Goal: Transaction & Acquisition: Purchase product/service

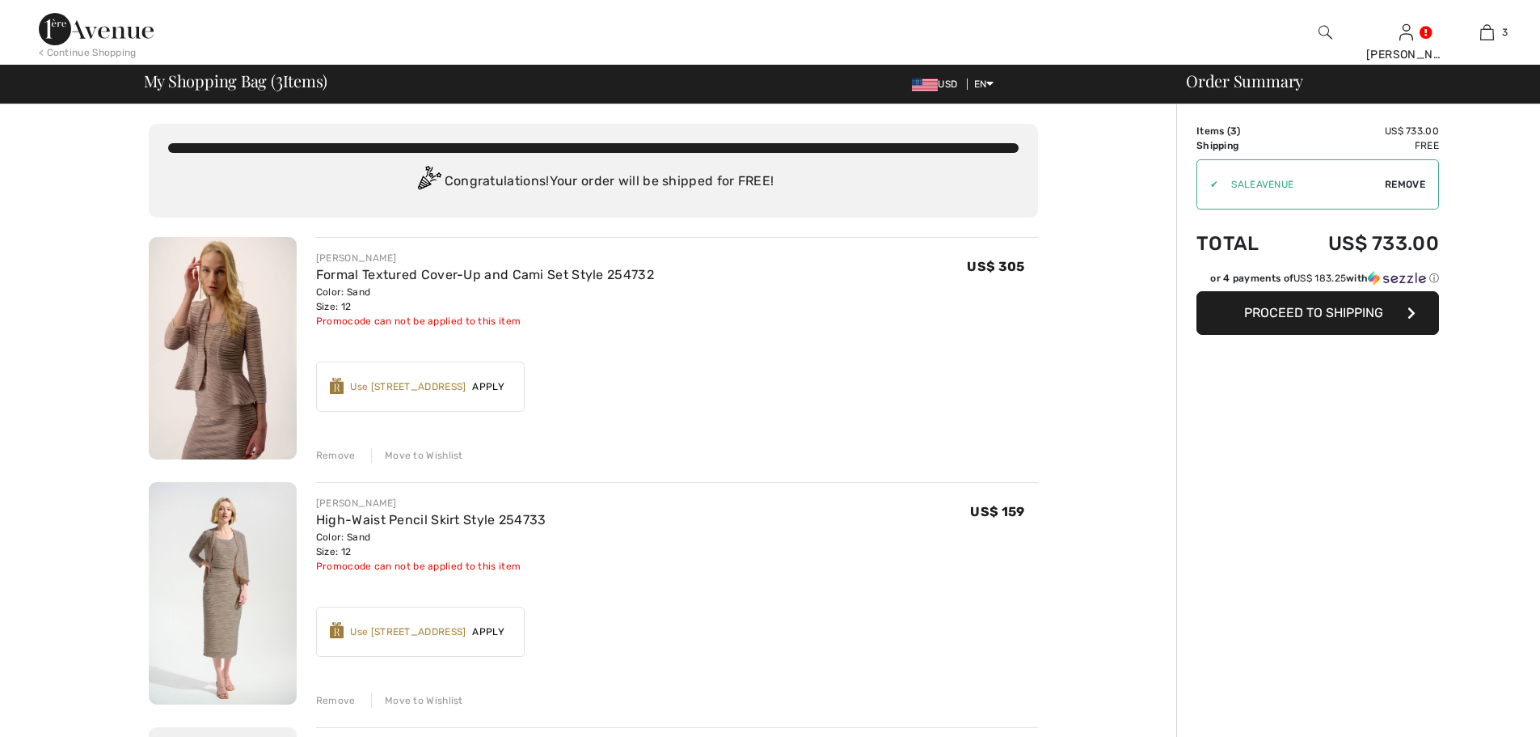
scroll to position [108, 0]
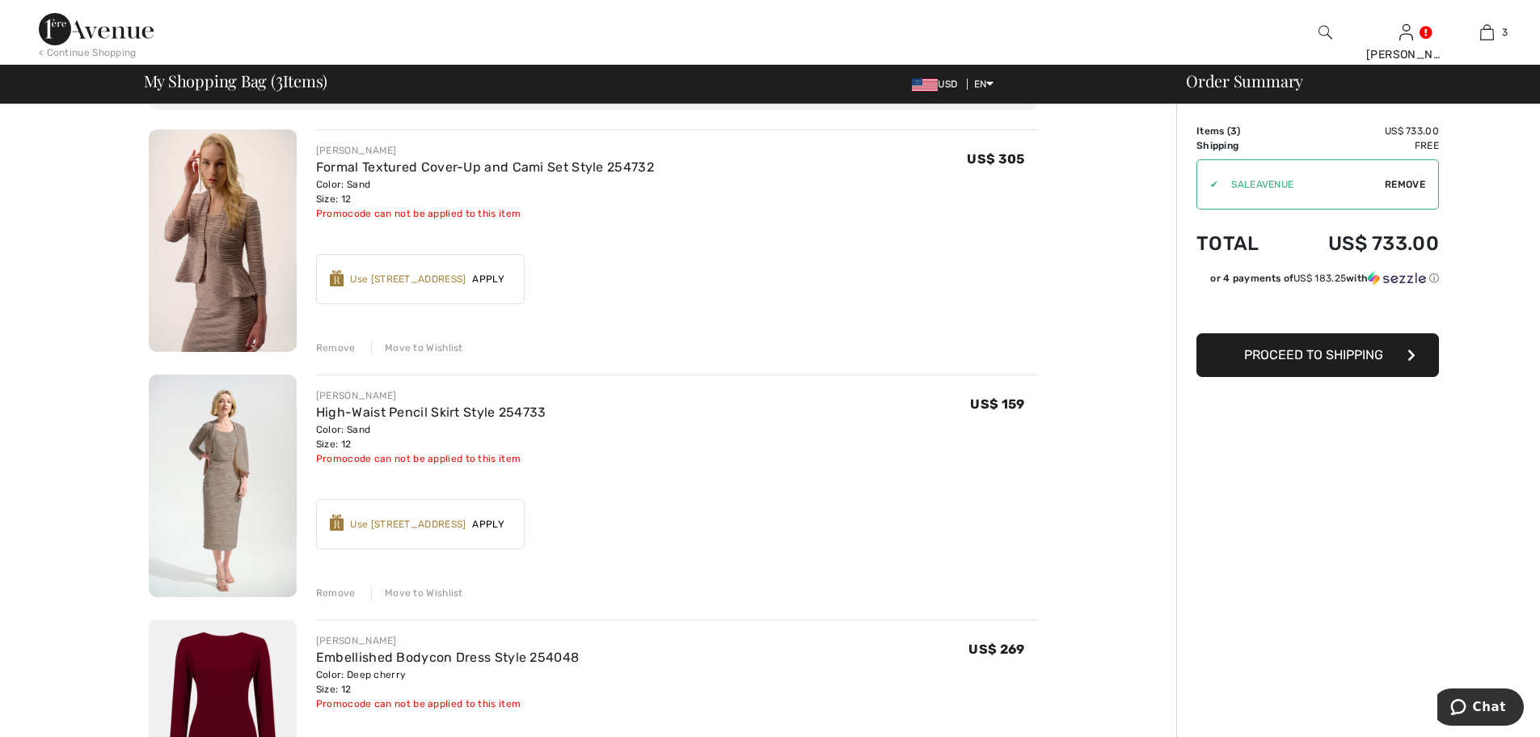
click at [225, 305] on img at bounding box center [223, 240] width 148 height 222
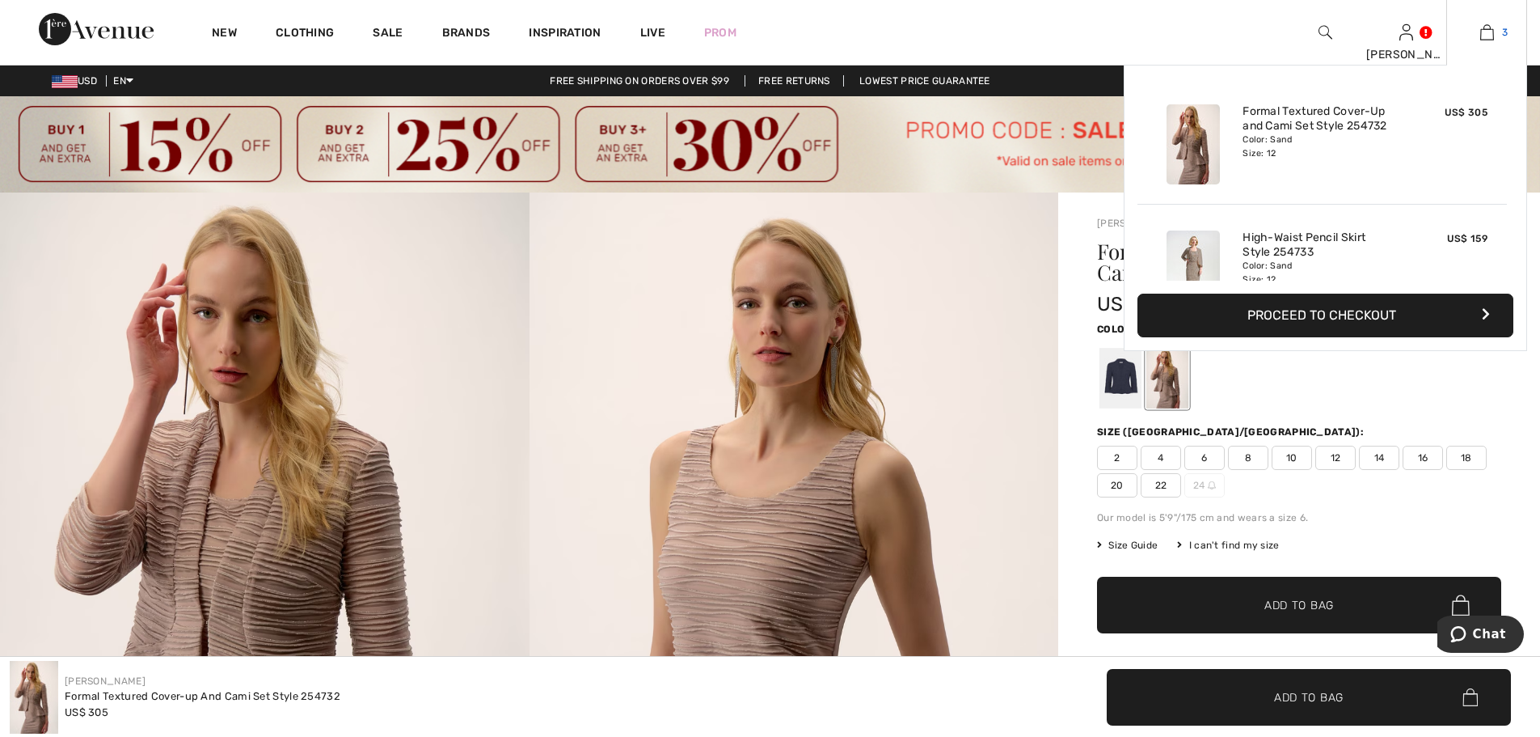
click at [1491, 27] on img at bounding box center [1488, 32] width 14 height 19
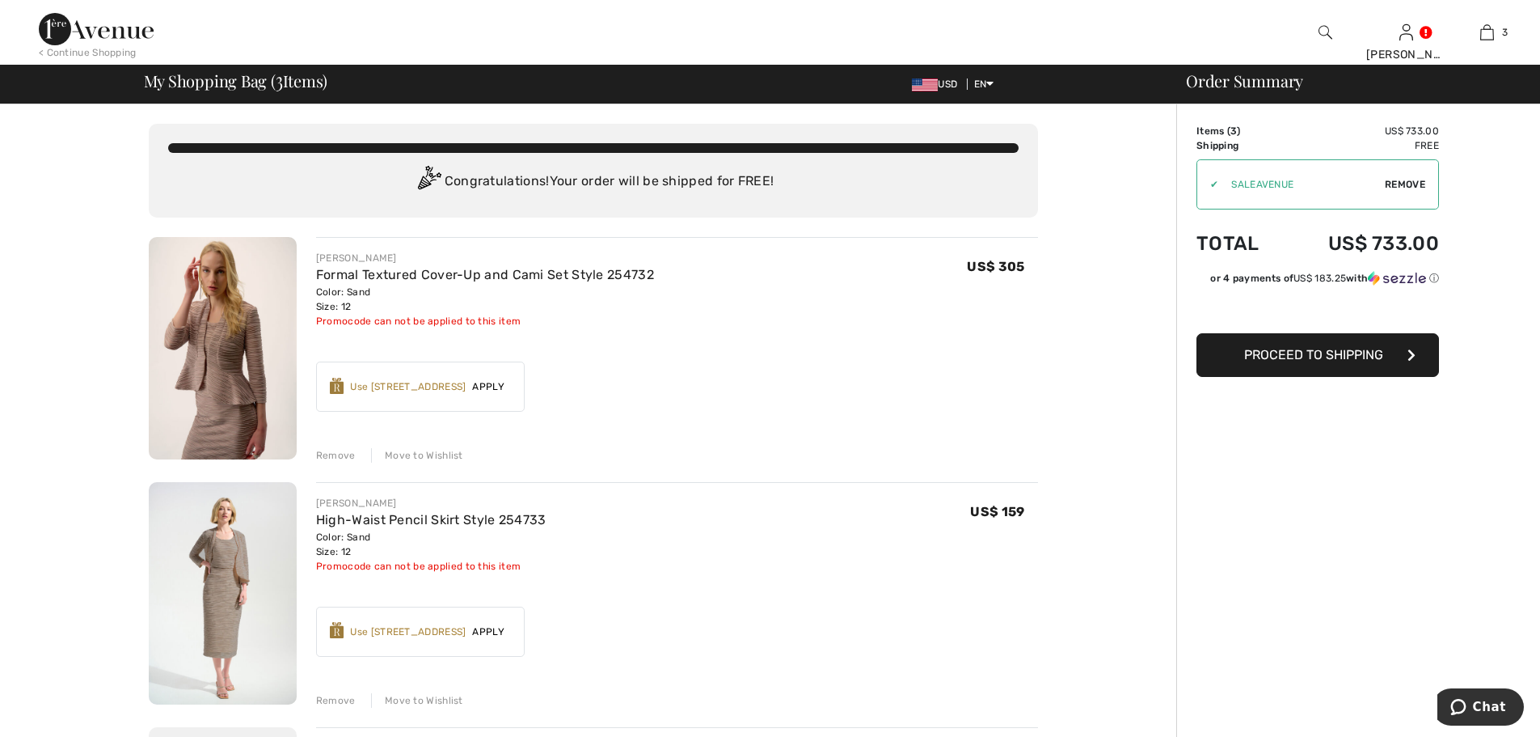
click at [349, 454] on div "Remove" at bounding box center [336, 455] width 40 height 15
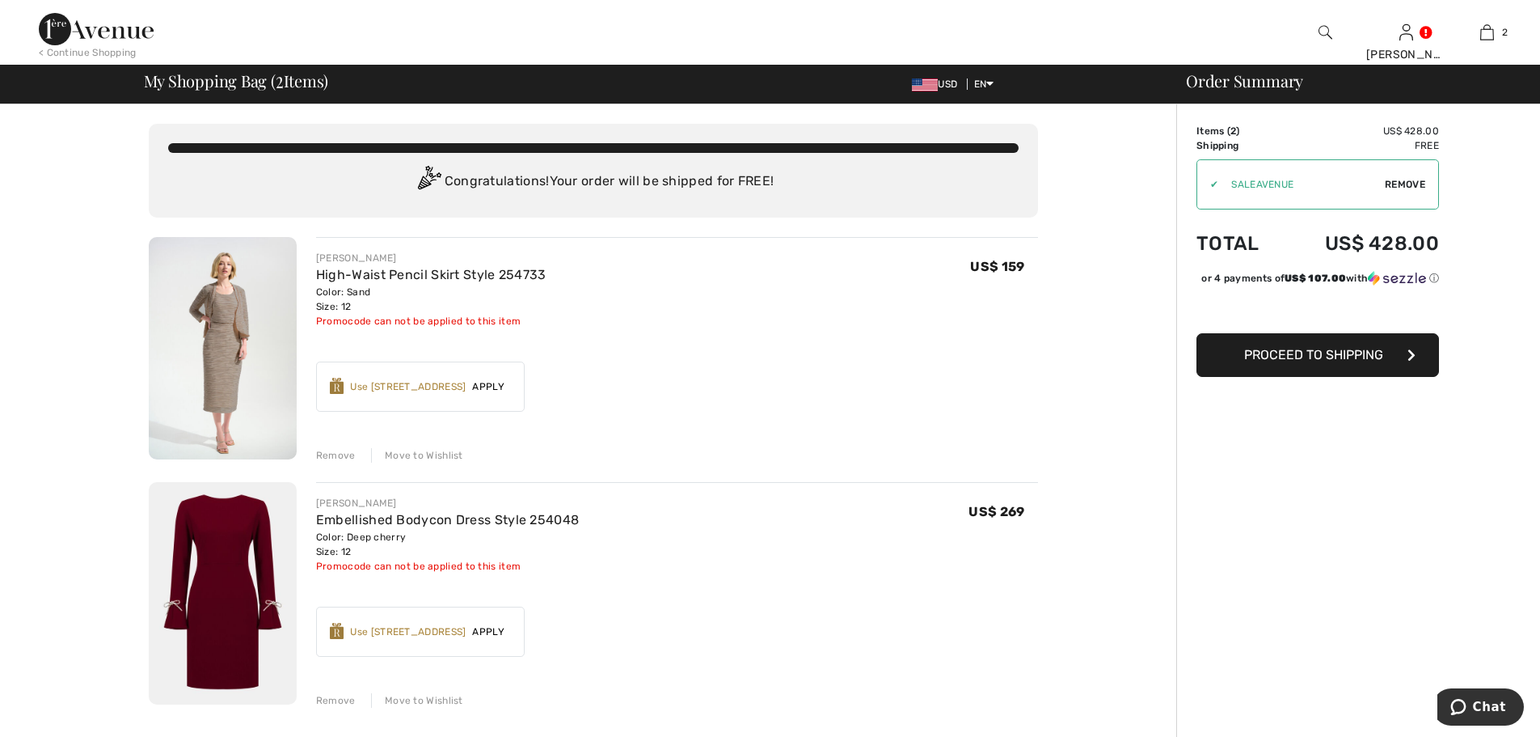
scroll to position [108, 0]
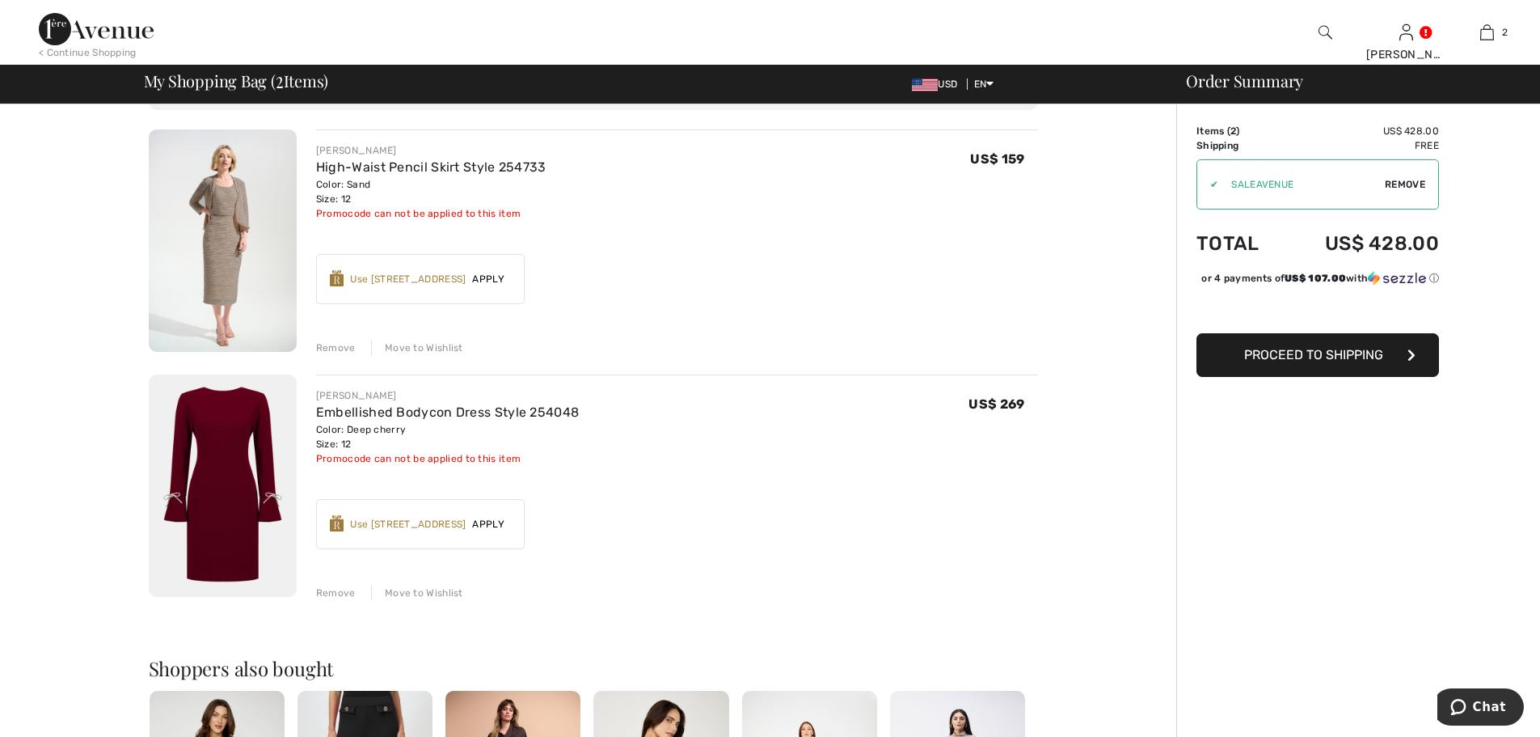
click at [337, 347] on div "Remove" at bounding box center [336, 347] width 40 height 15
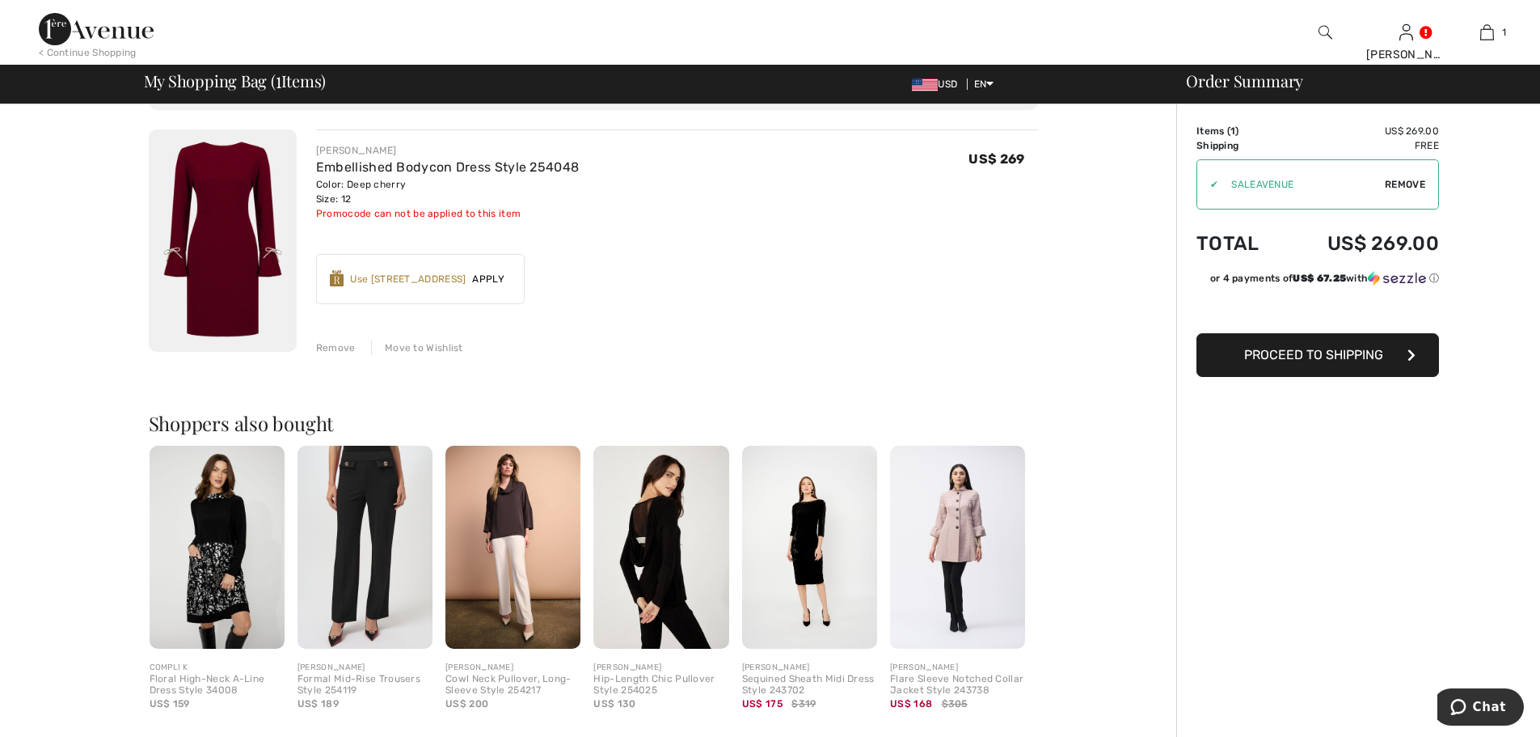
click at [1318, 357] on span "Proceed to Shipping" at bounding box center [1313, 354] width 139 height 15
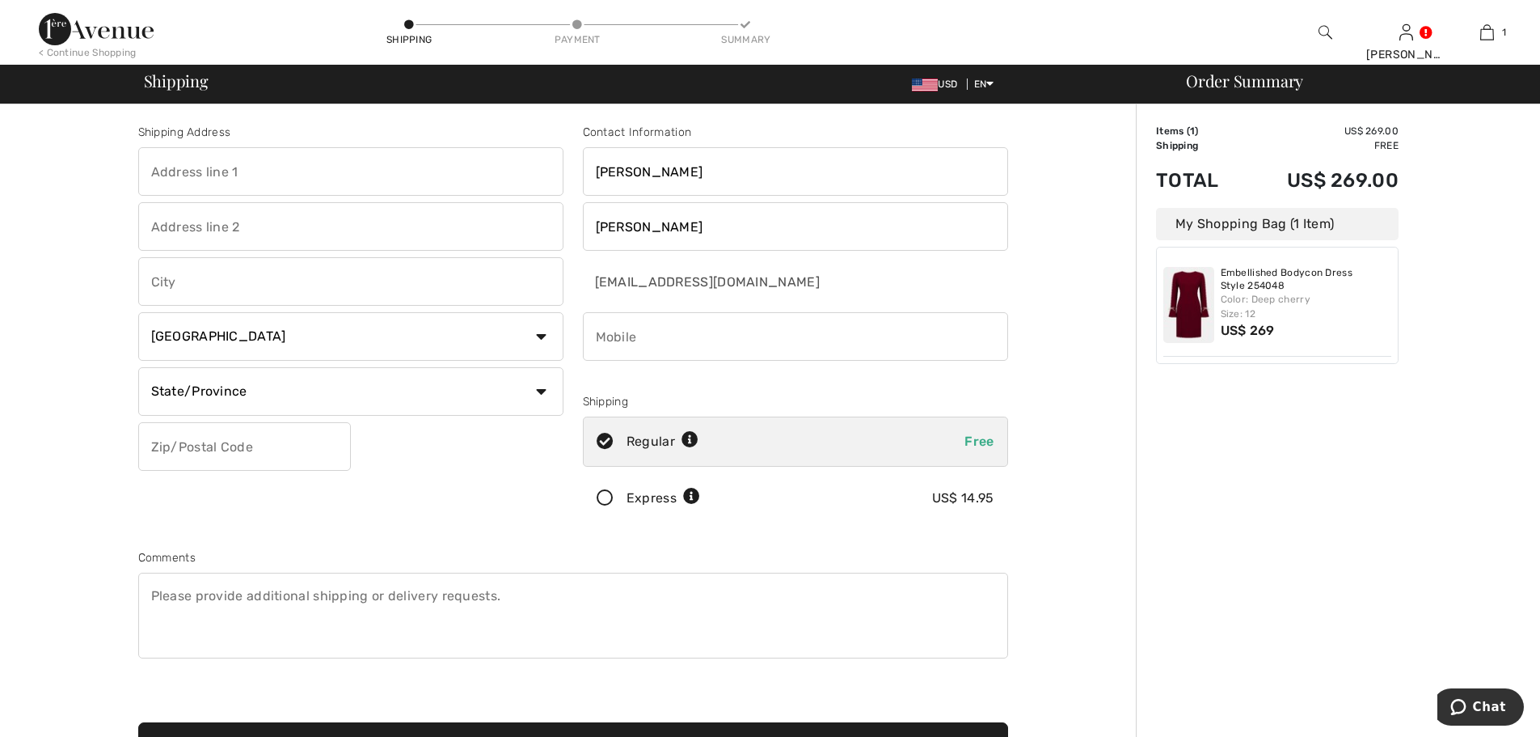
click at [1243, 299] on div "Color: Deep cherry Size: 12" at bounding box center [1306, 306] width 171 height 29
click at [1184, 294] on img at bounding box center [1189, 305] width 51 height 76
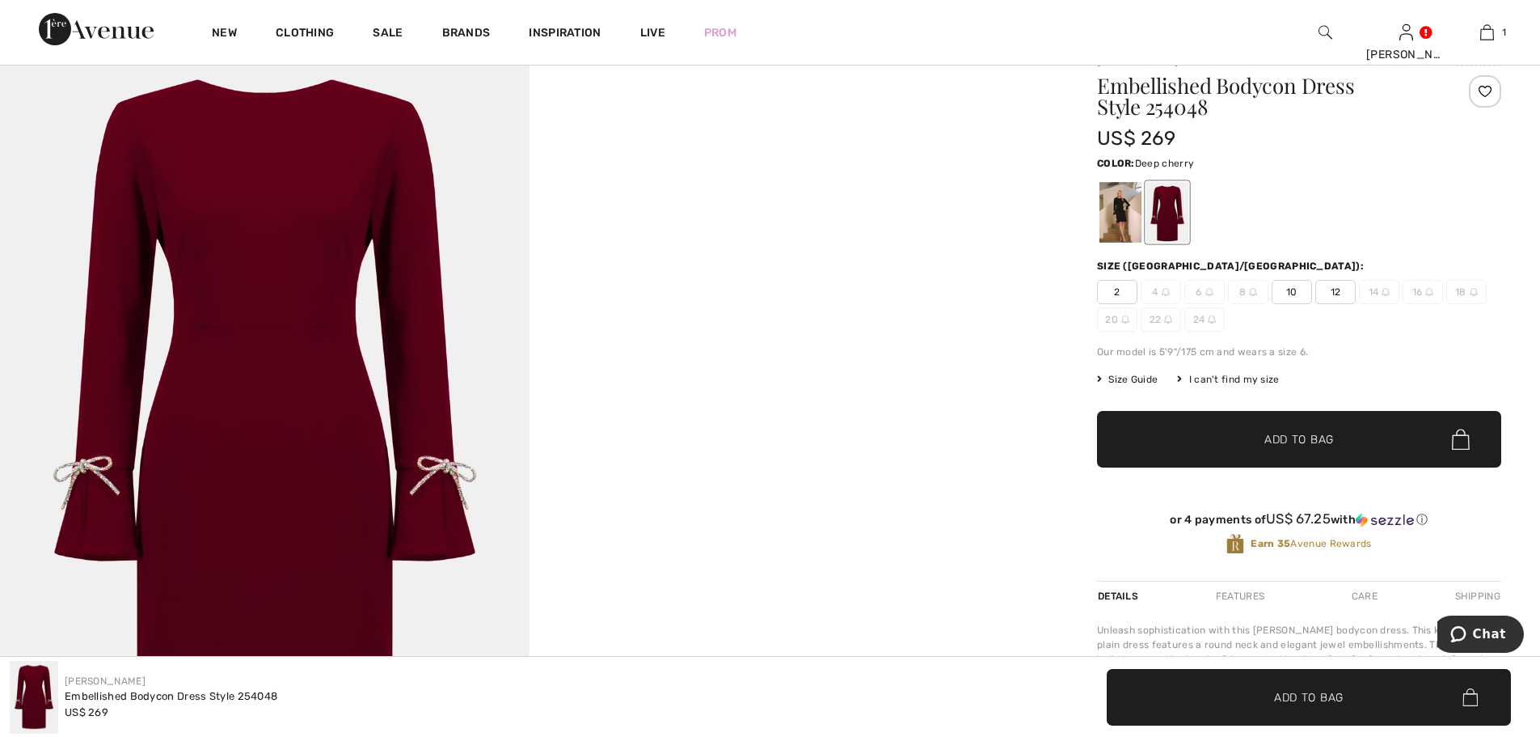
scroll to position [108, 0]
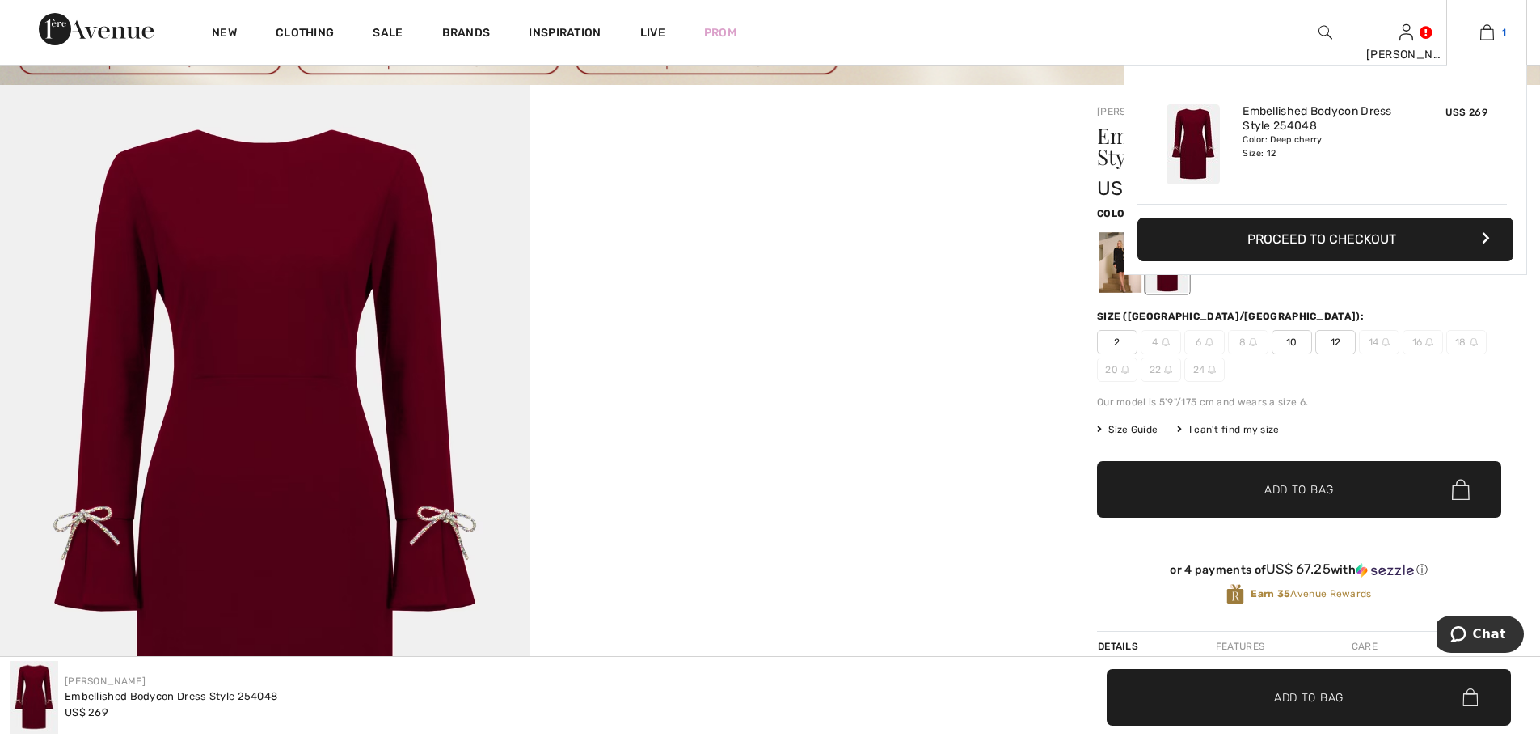
click at [1489, 40] on img at bounding box center [1488, 32] width 14 height 19
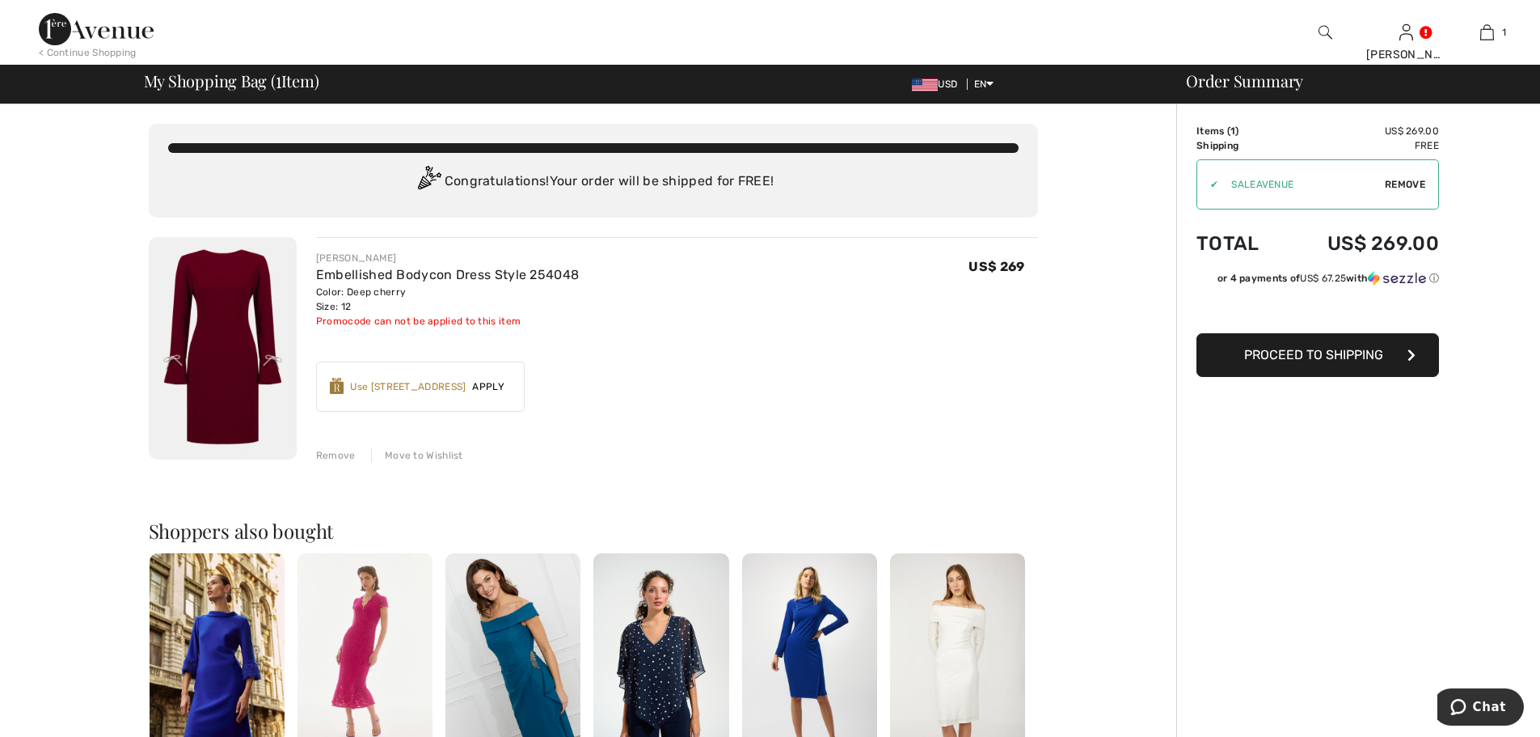
click at [1308, 357] on span "Proceed to Shipping" at bounding box center [1313, 354] width 139 height 15
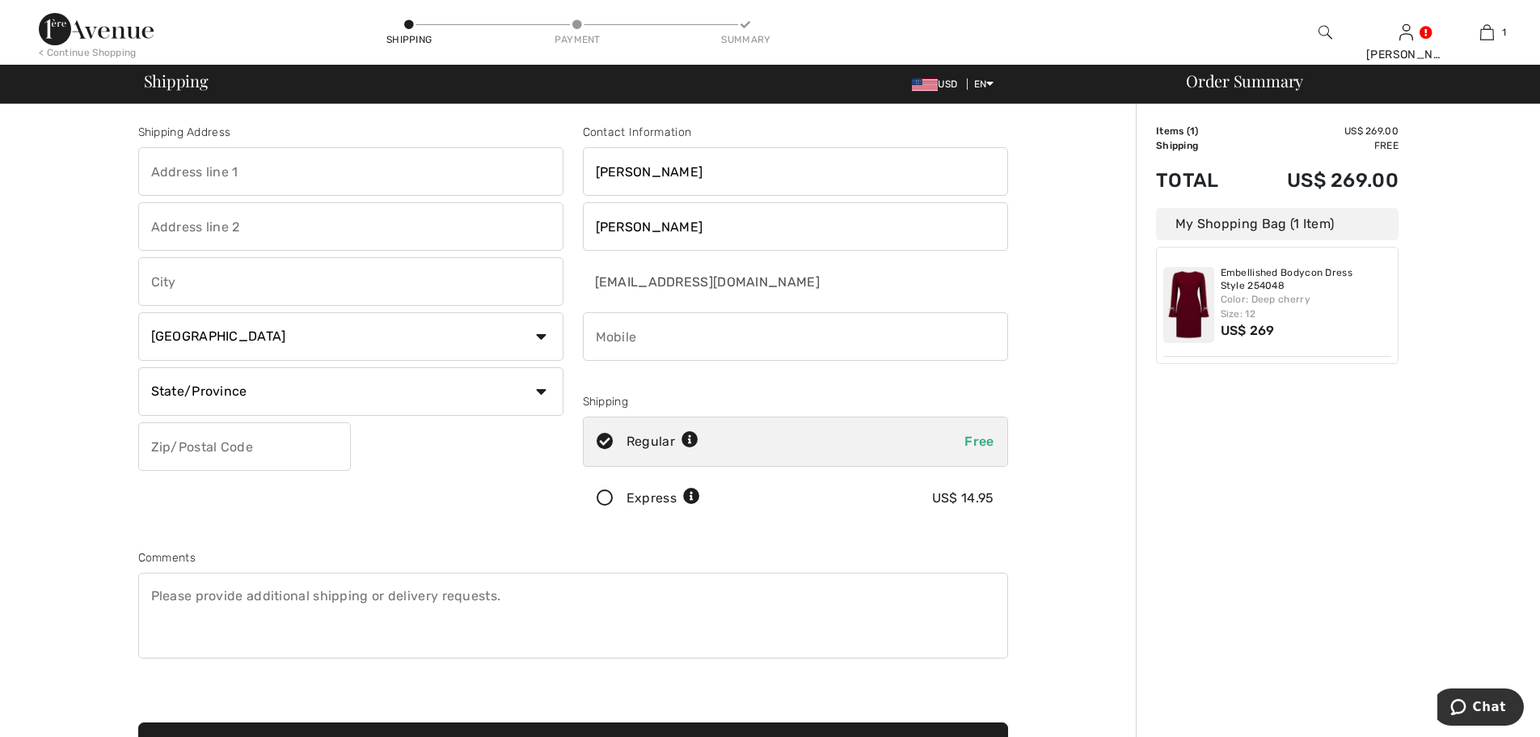
click at [205, 175] on input "text" at bounding box center [350, 171] width 425 height 49
type input "10264 Gulf Blvd"
type input "Suncoast Motel"
type input "Treasure Island"
select select "US"
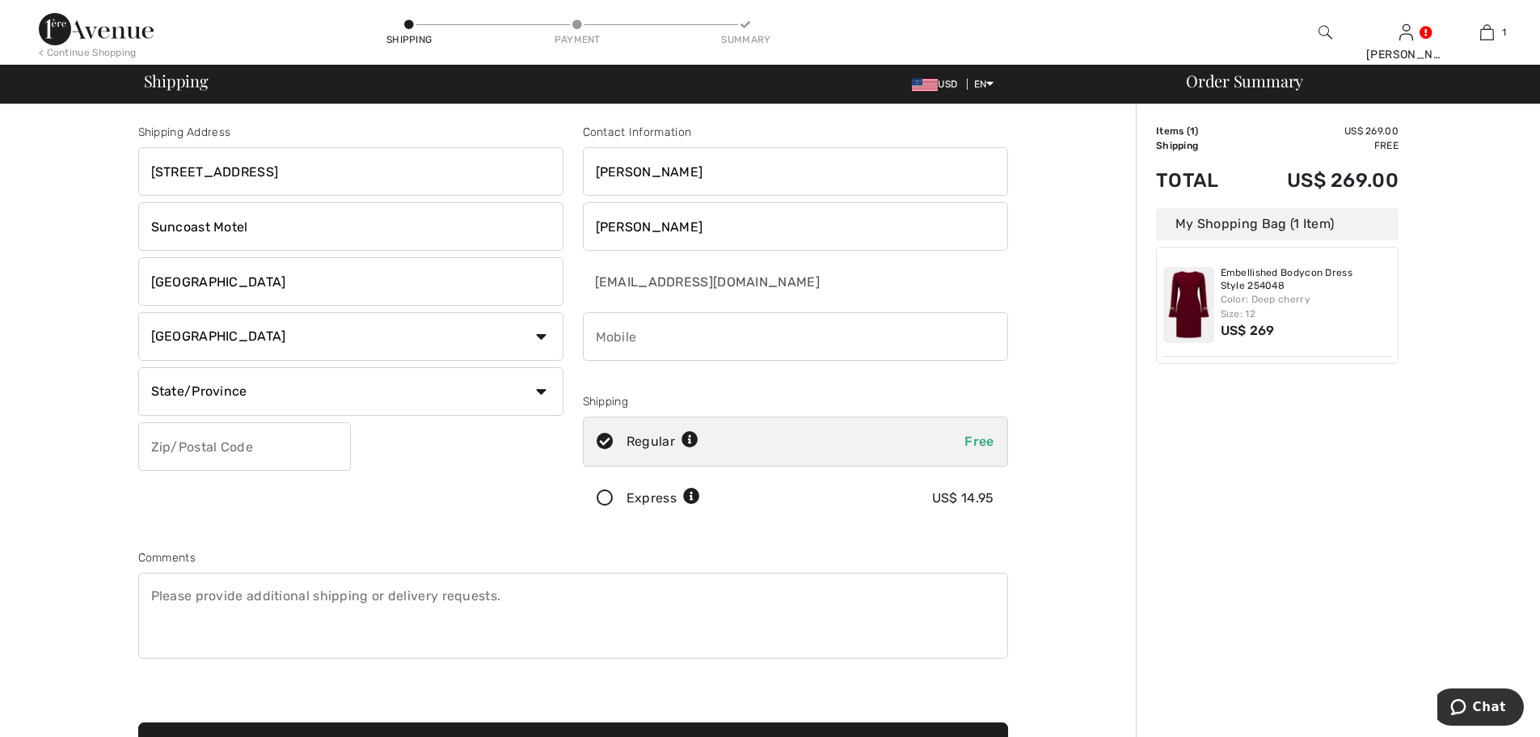
select select "FL"
type input "33706"
type input "7274188759"
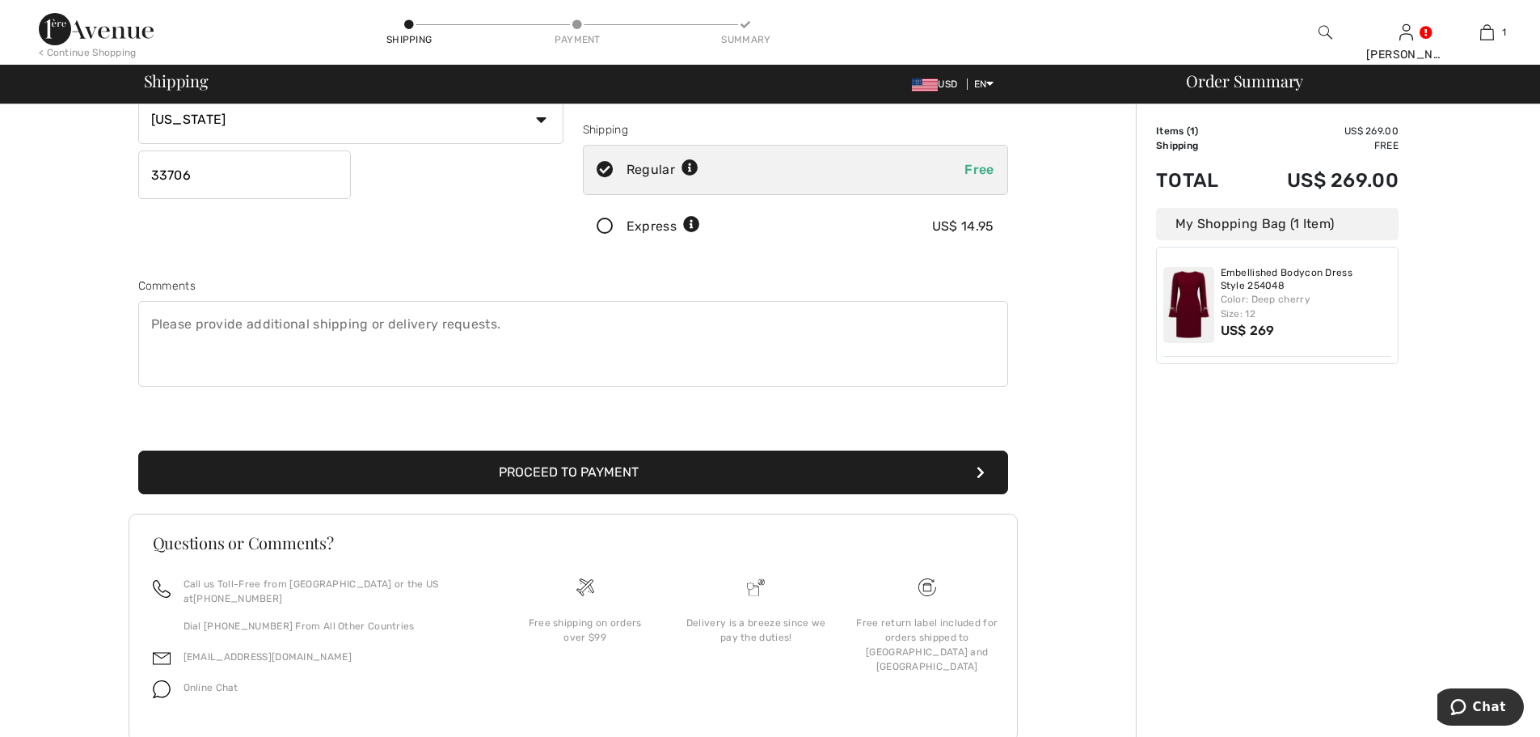
scroll to position [302, 0]
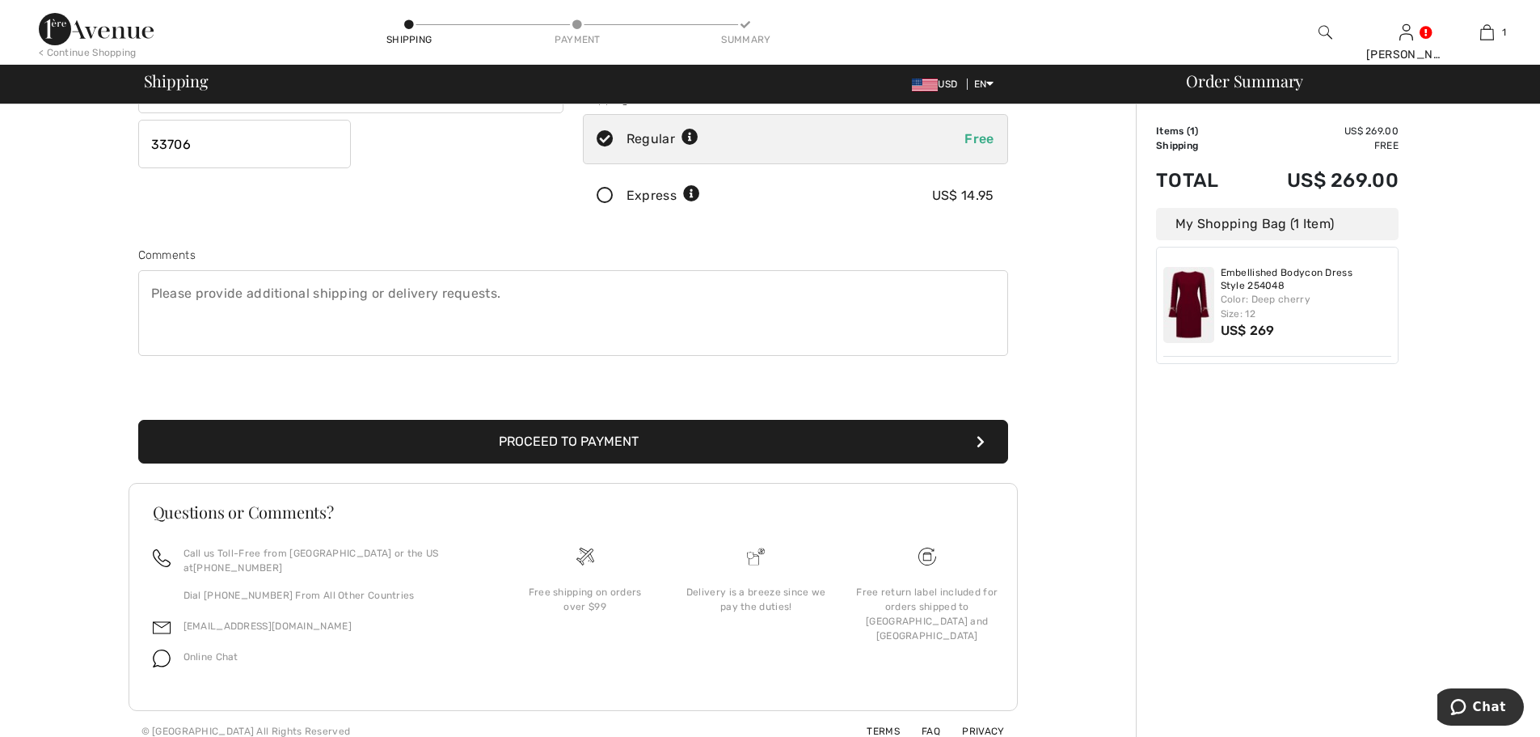
click at [592, 442] on button "Proceed to Payment" at bounding box center [573, 442] width 870 height 44
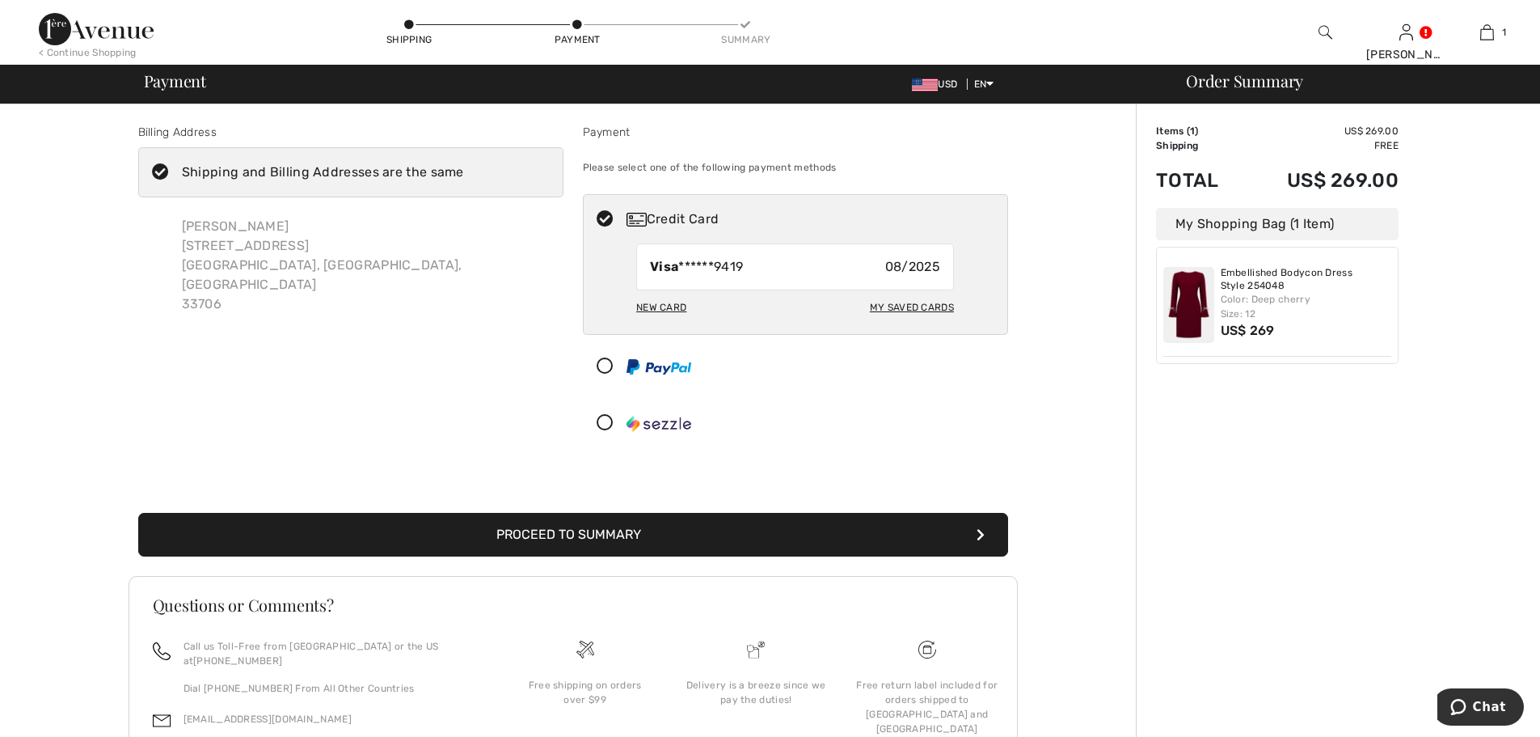
click at [592, 536] on button "Proceed to Summary" at bounding box center [573, 535] width 870 height 44
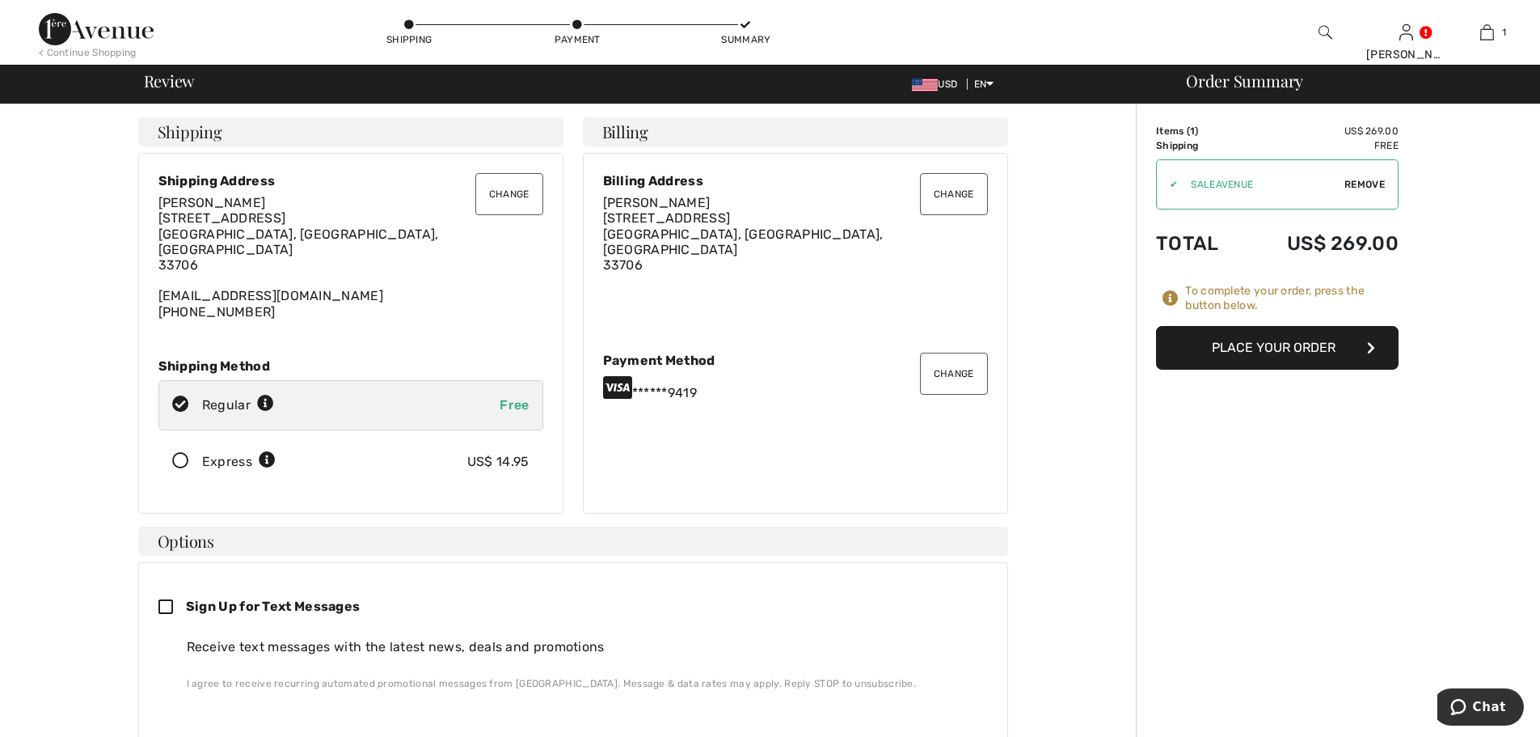
click at [1265, 351] on button "Place Your Order" at bounding box center [1277, 348] width 243 height 44
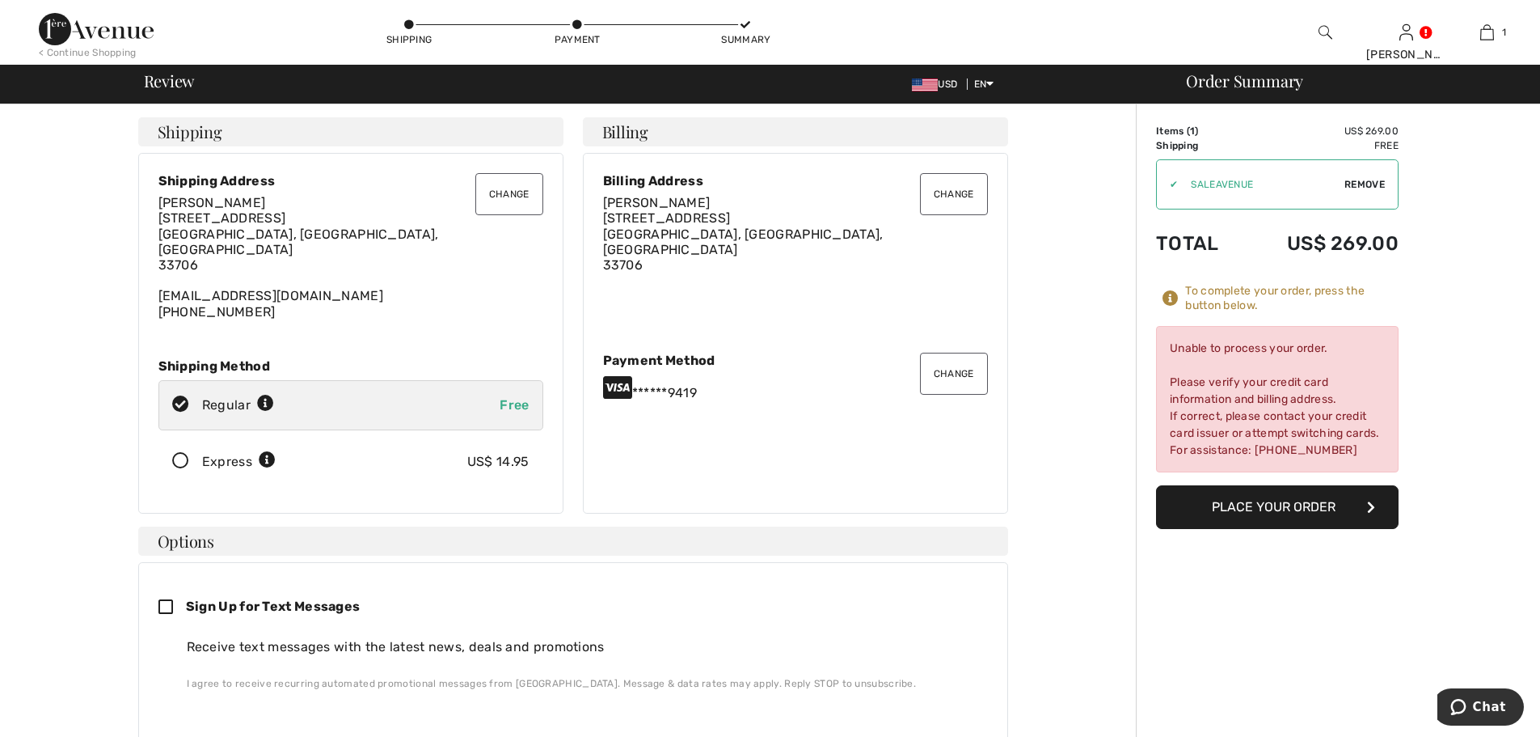
click at [962, 360] on button "Change" at bounding box center [954, 374] width 68 height 42
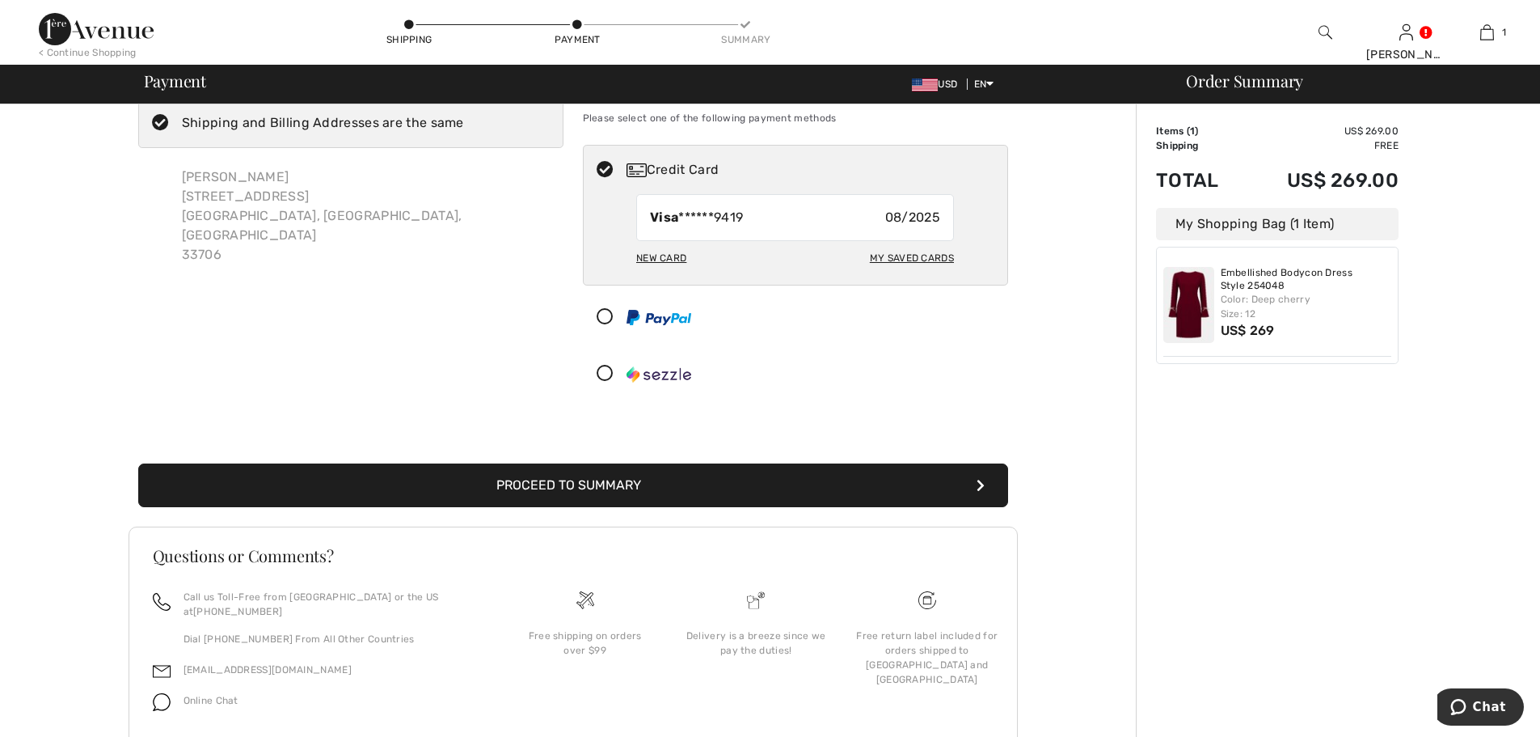
click at [653, 258] on div "New Card" at bounding box center [661, 257] width 50 height 27
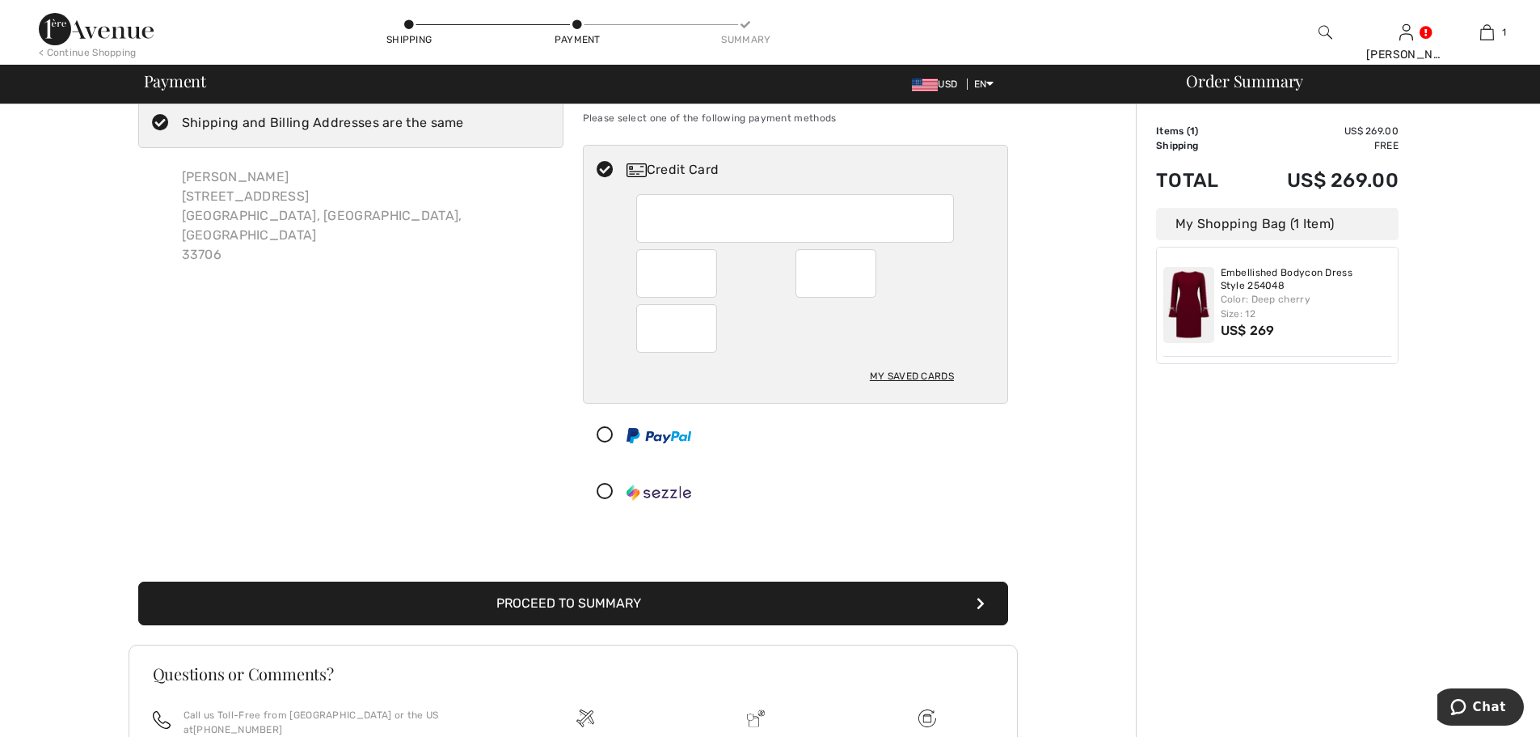
click at [891, 374] on div "My Saved Cards" at bounding box center [912, 375] width 84 height 27
radio input "true"
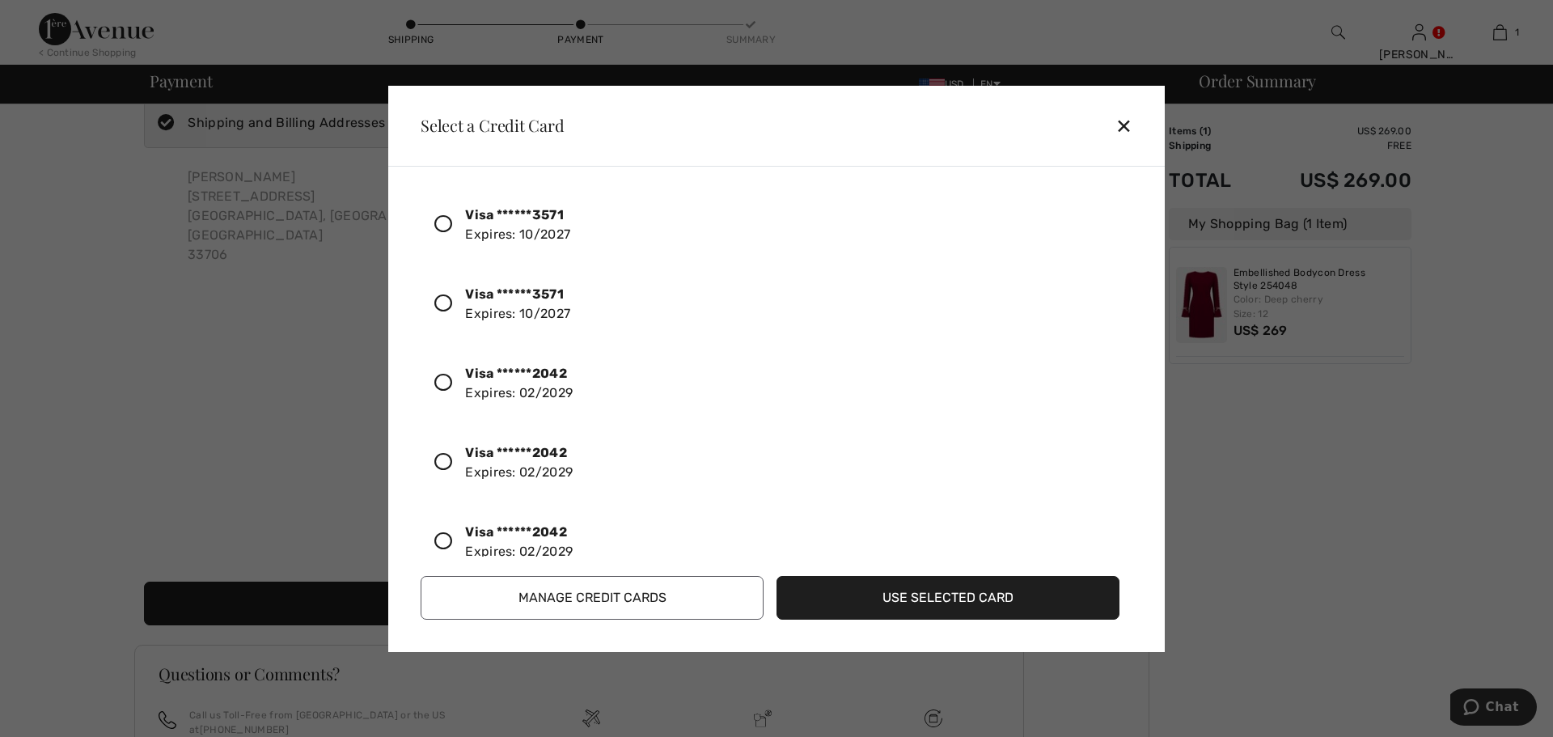
scroll to position [216, 0]
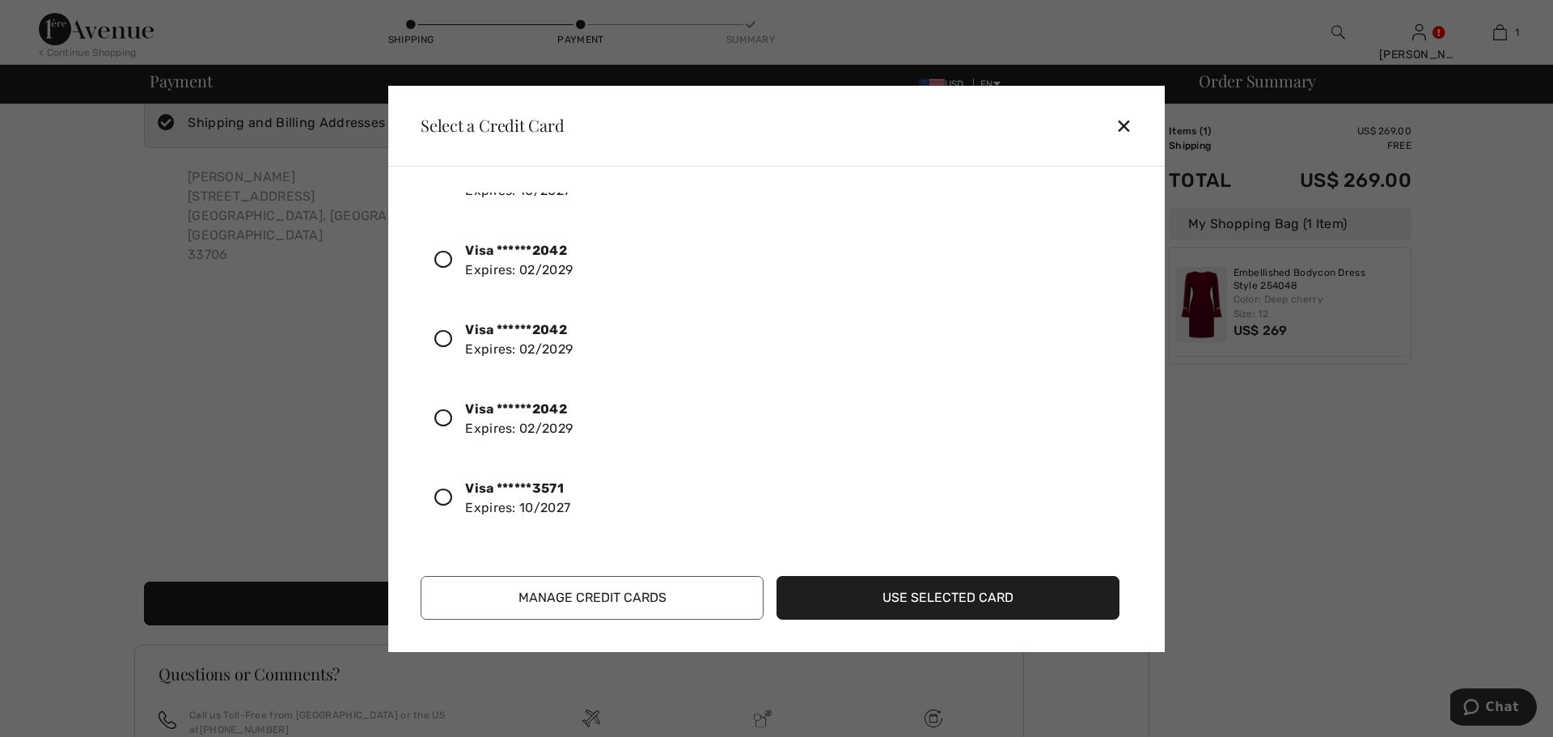
click at [442, 253] on icon at bounding box center [443, 260] width 18 height 18
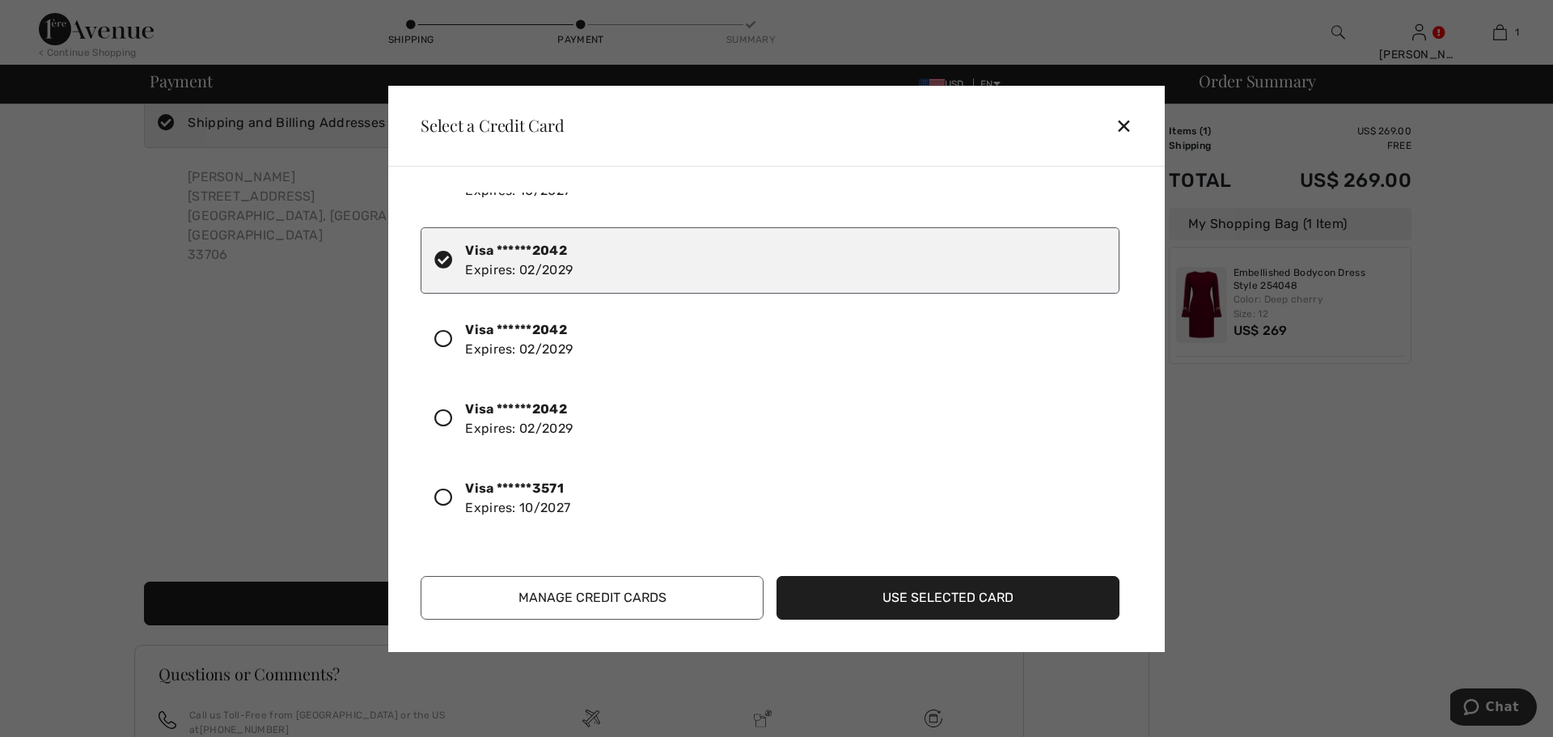
click at [1019, 595] on button "Use Selected Card" at bounding box center [947, 598] width 343 height 44
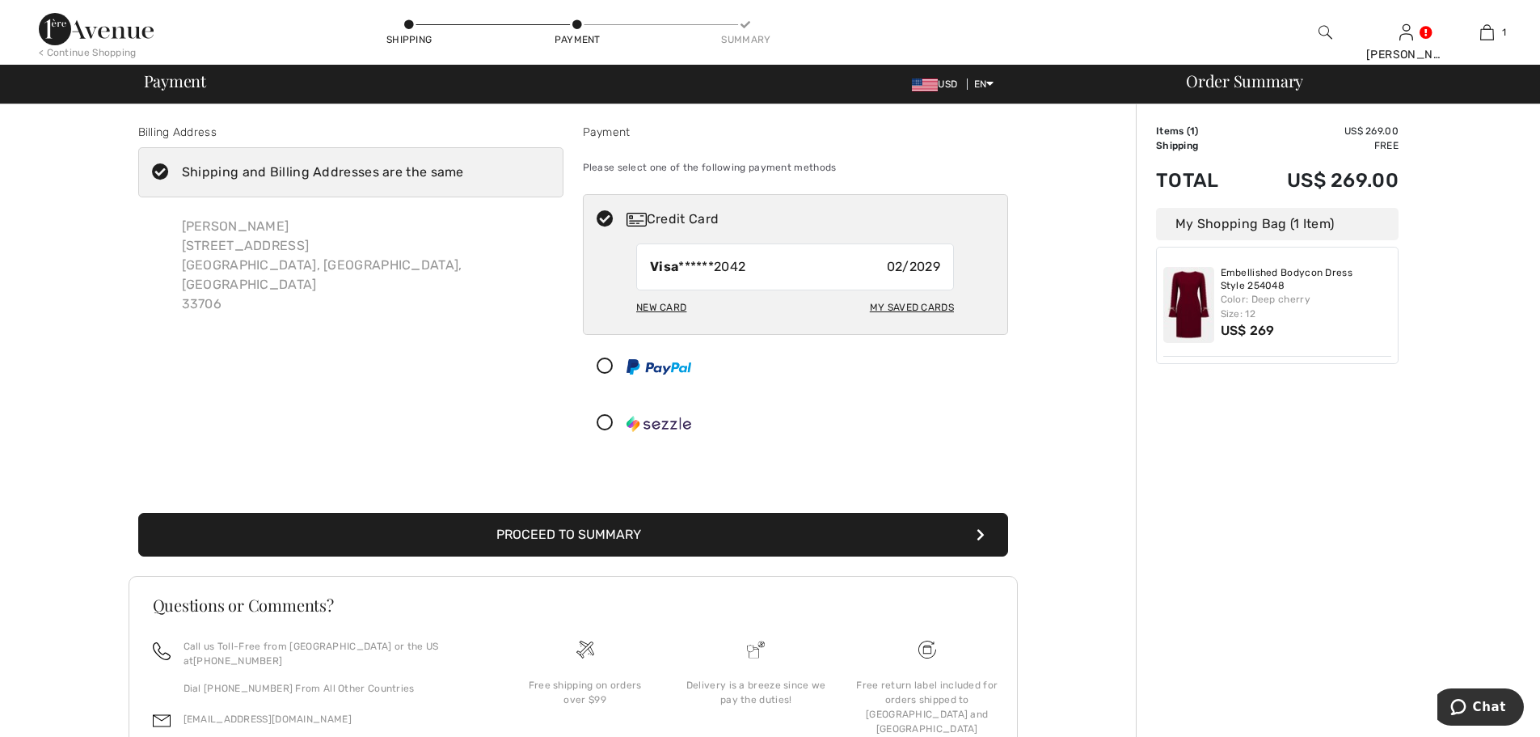
click at [769, 529] on button "Proceed to Summary" at bounding box center [573, 535] width 870 height 44
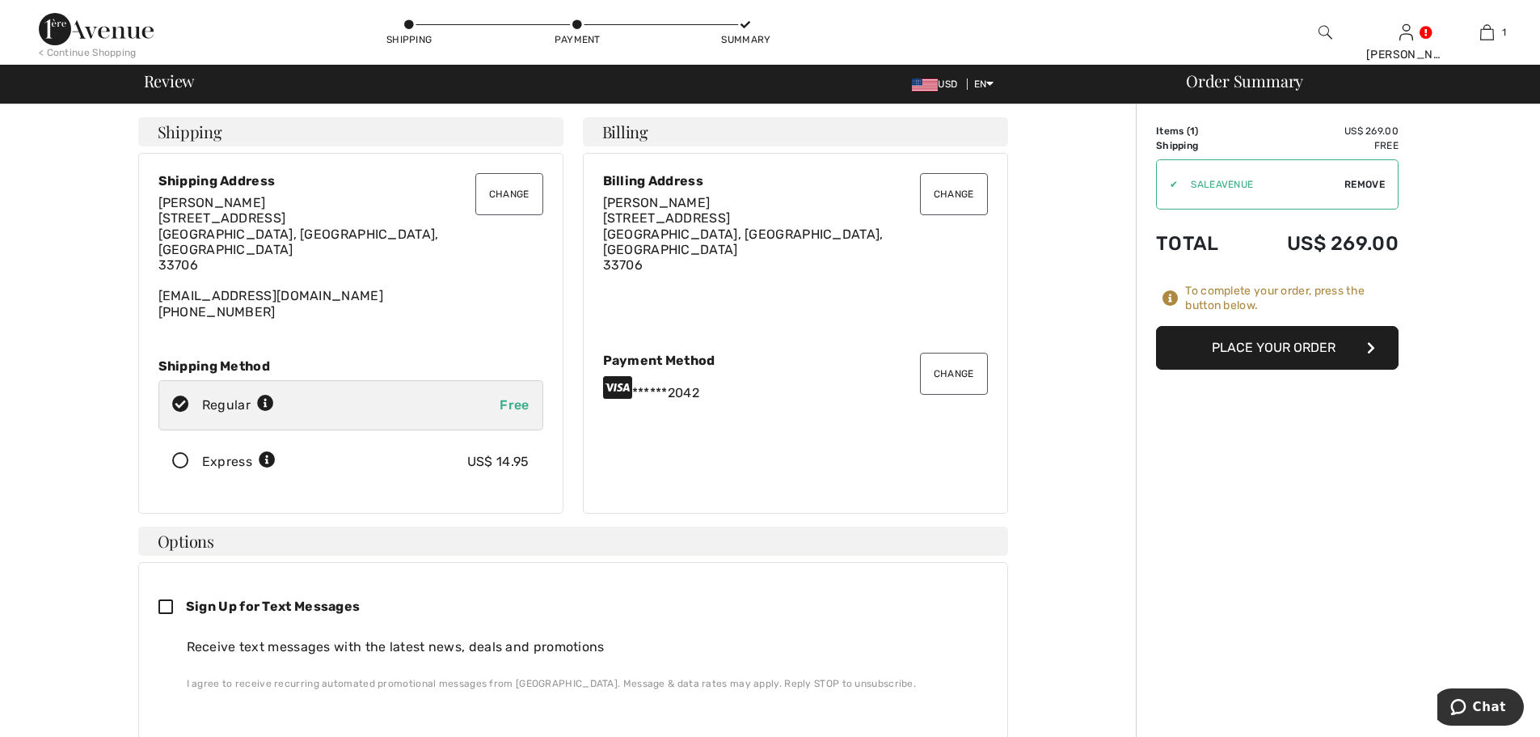
click at [1308, 348] on button "Place Your Order" at bounding box center [1277, 348] width 243 height 44
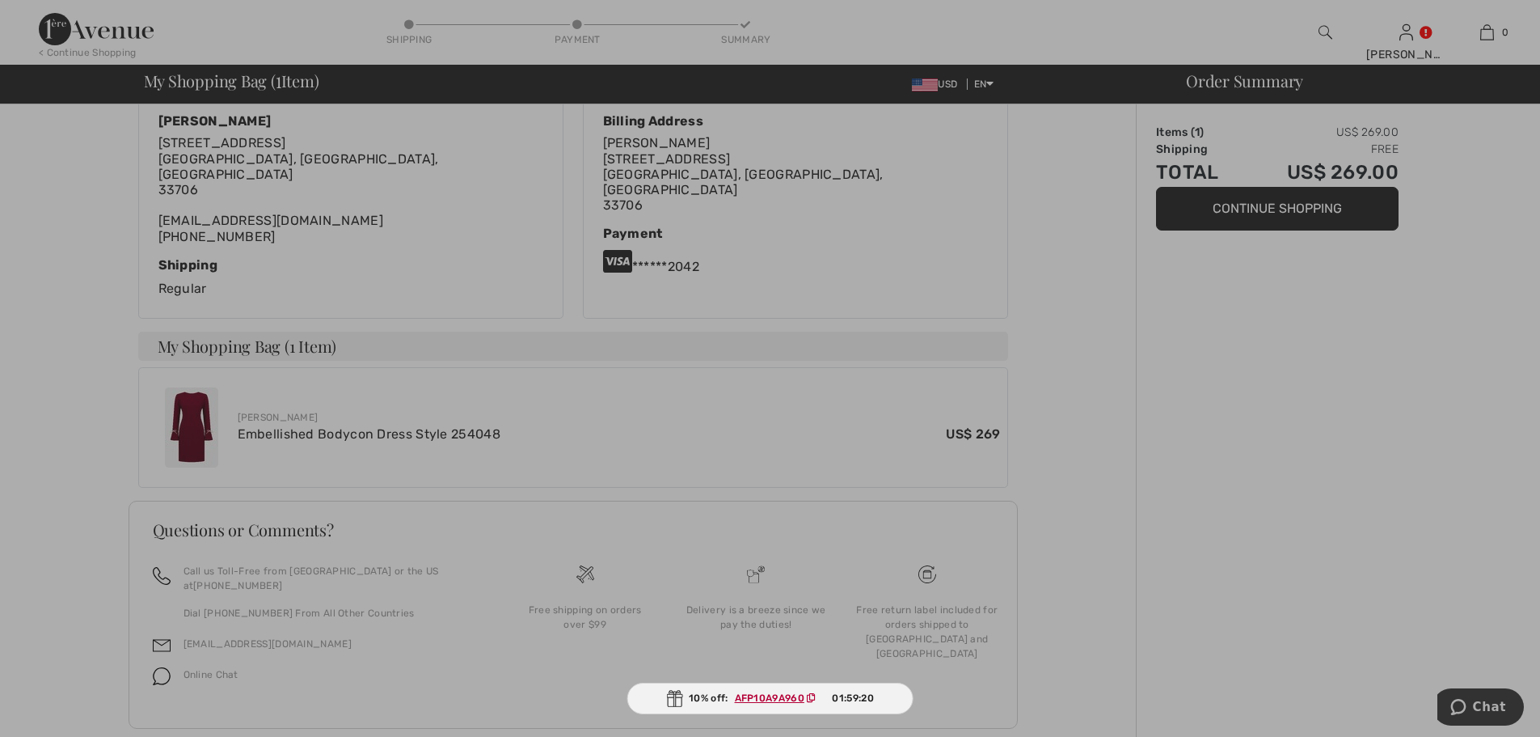
scroll to position [342, 0]
click at [1293, 208] on div at bounding box center [770, 368] width 1540 height 737
click at [1295, 209] on div at bounding box center [770, 368] width 1540 height 737
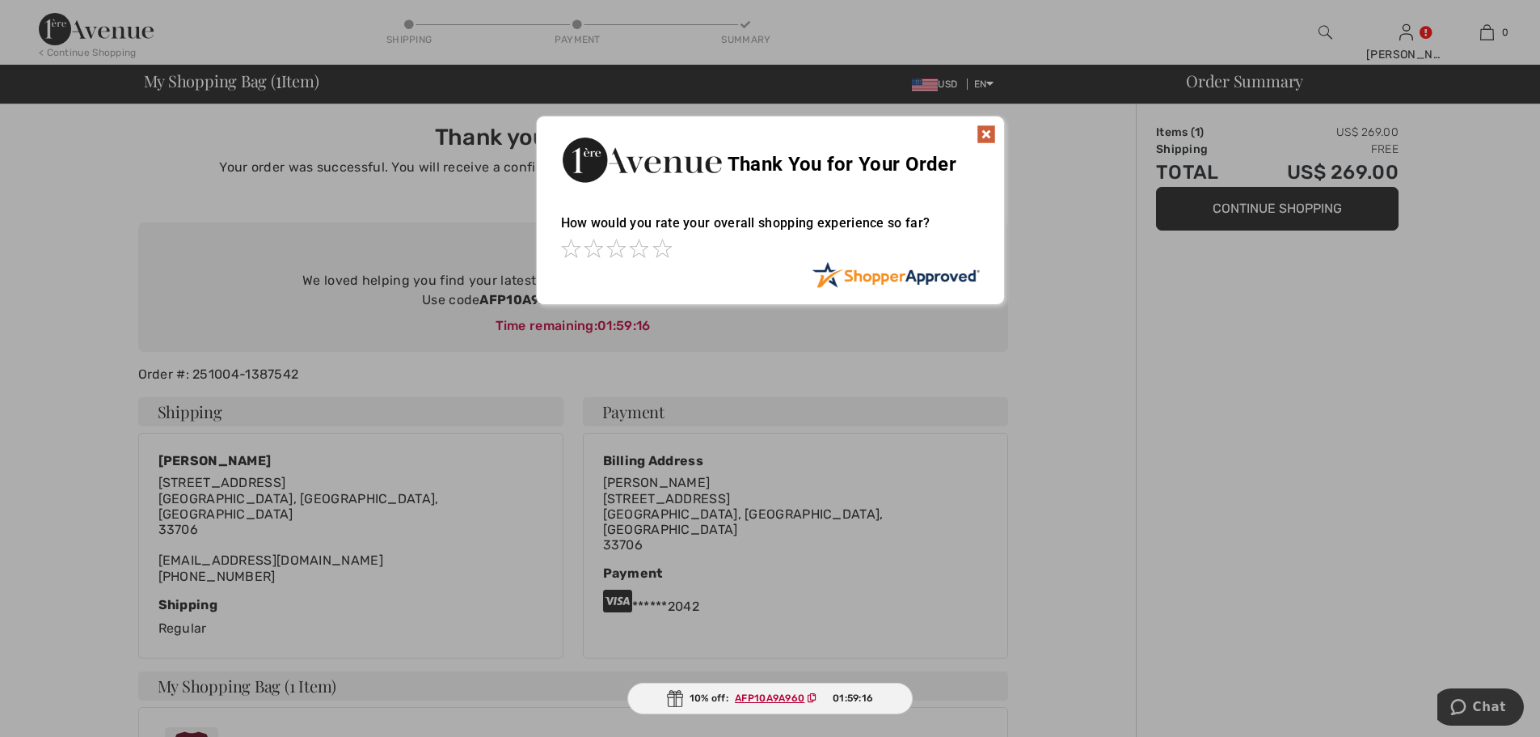
click at [981, 136] on img at bounding box center [986, 134] width 19 height 19
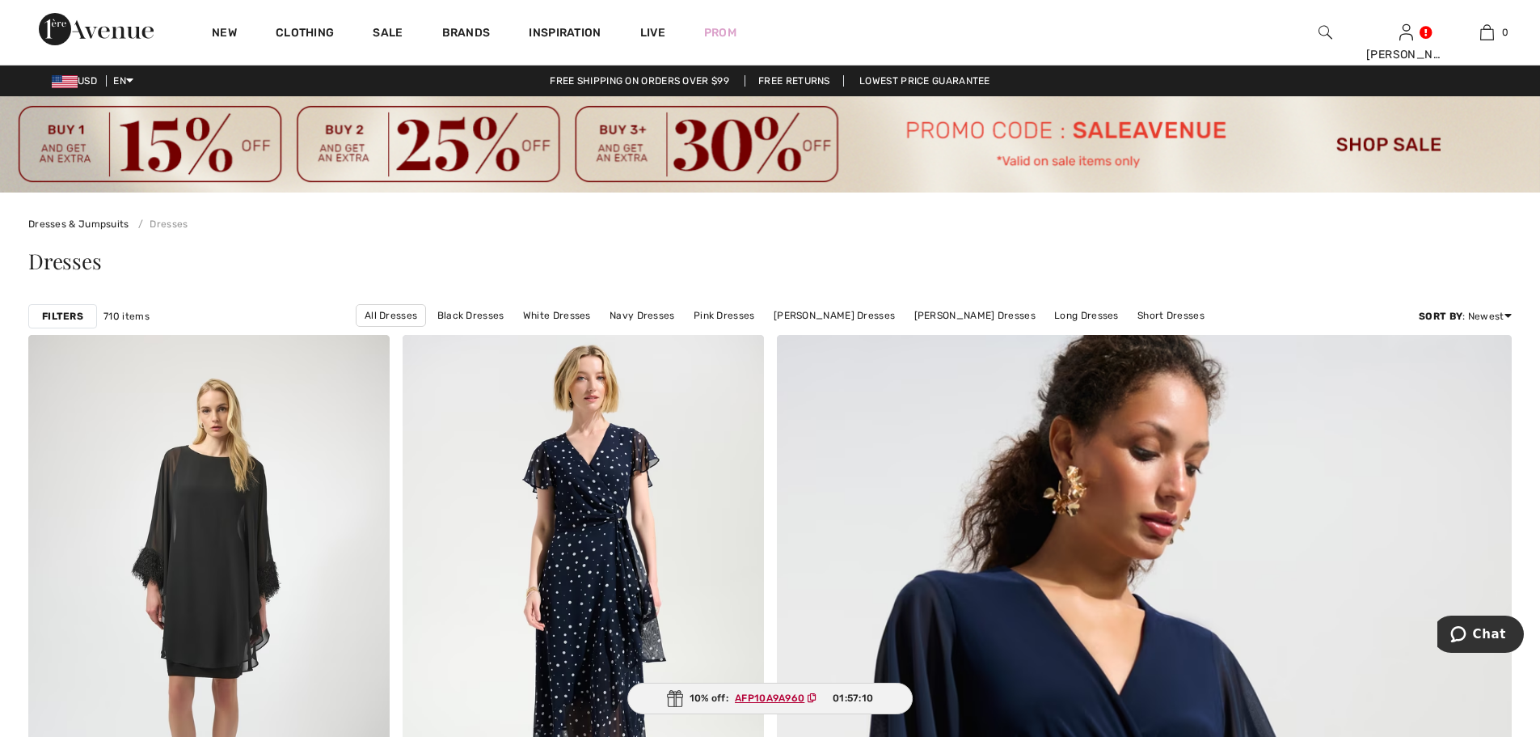
click at [1303, 32] on div at bounding box center [1325, 32] width 81 height 65
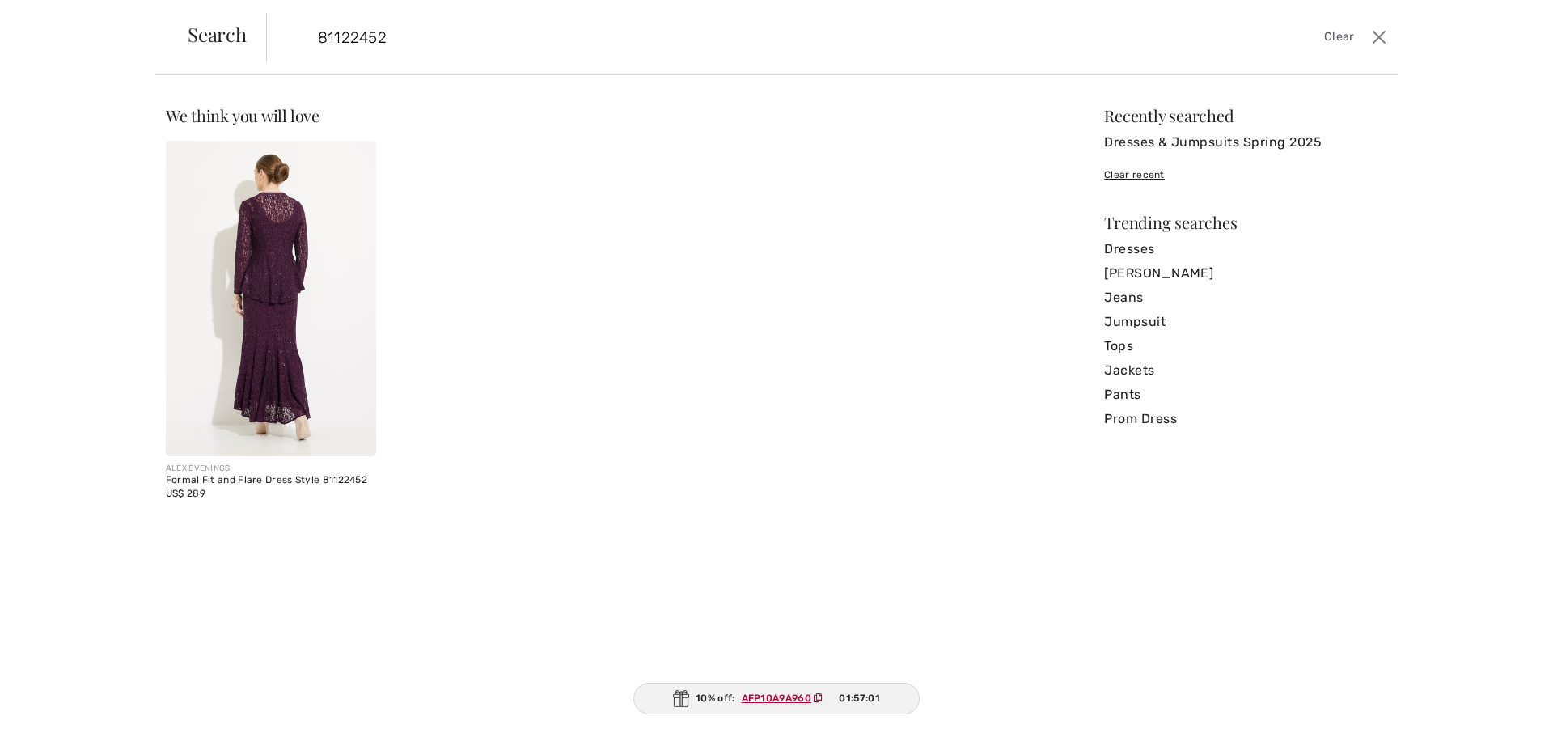
type input "81122452"
click at [277, 262] on img at bounding box center [271, 298] width 210 height 315
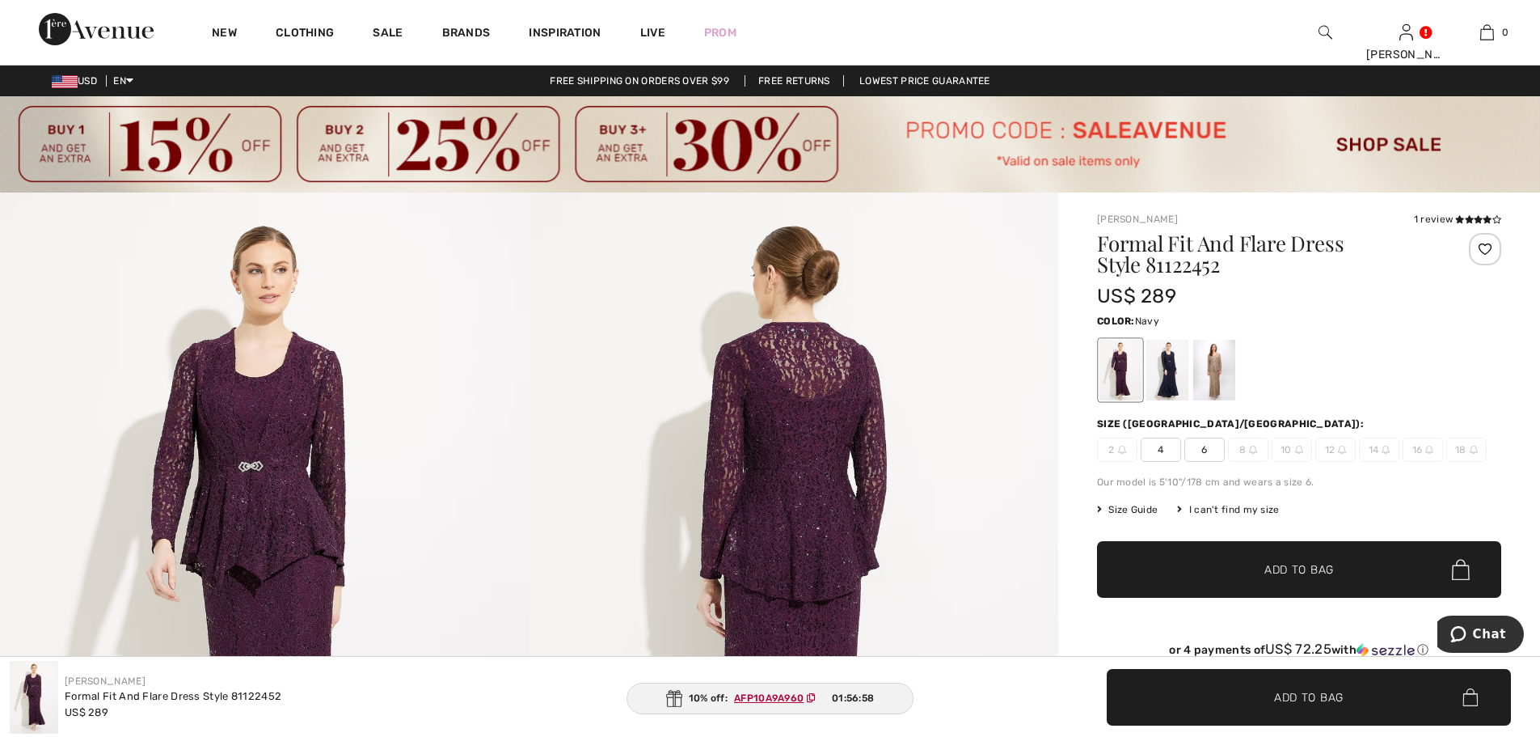
click at [1173, 376] on div at bounding box center [1168, 370] width 42 height 61
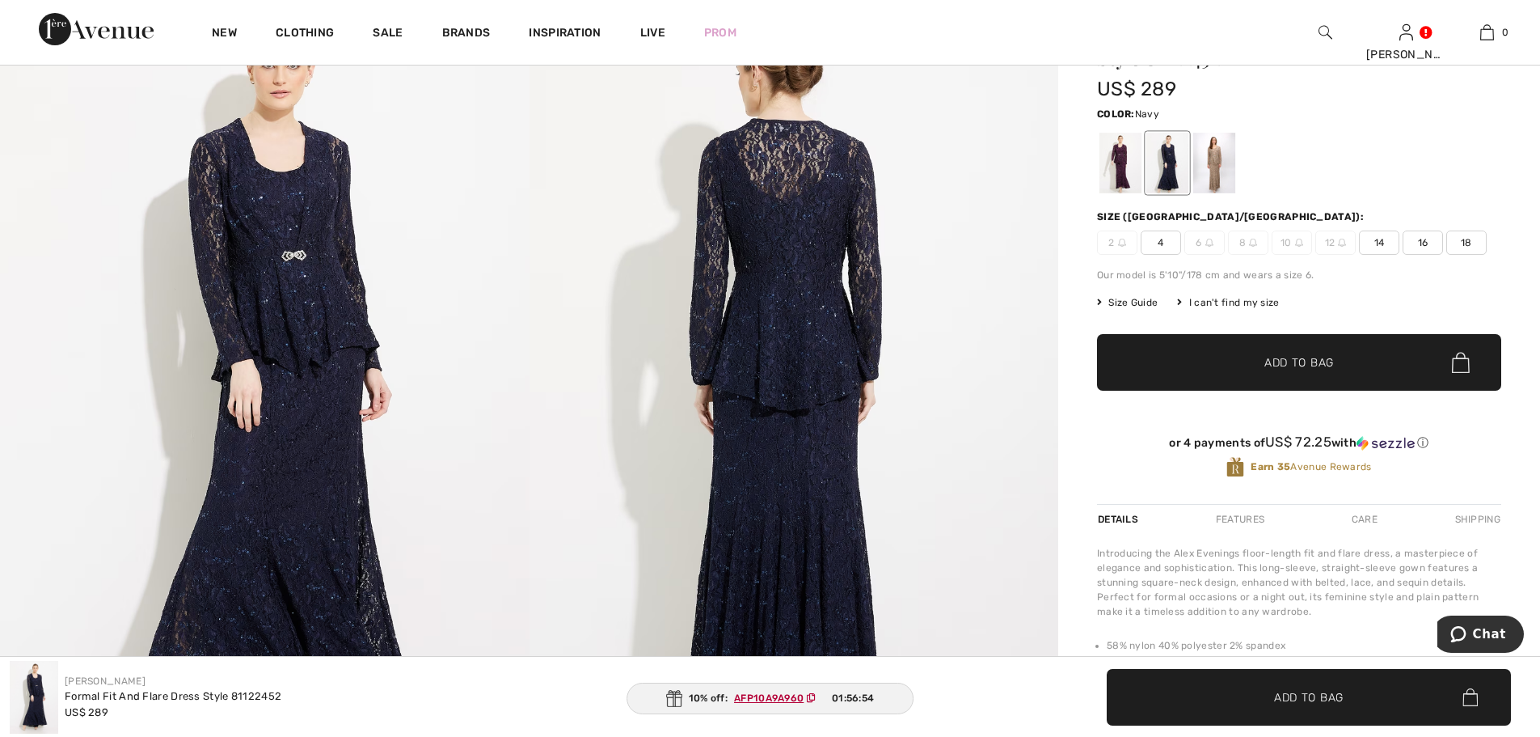
scroll to position [108, 0]
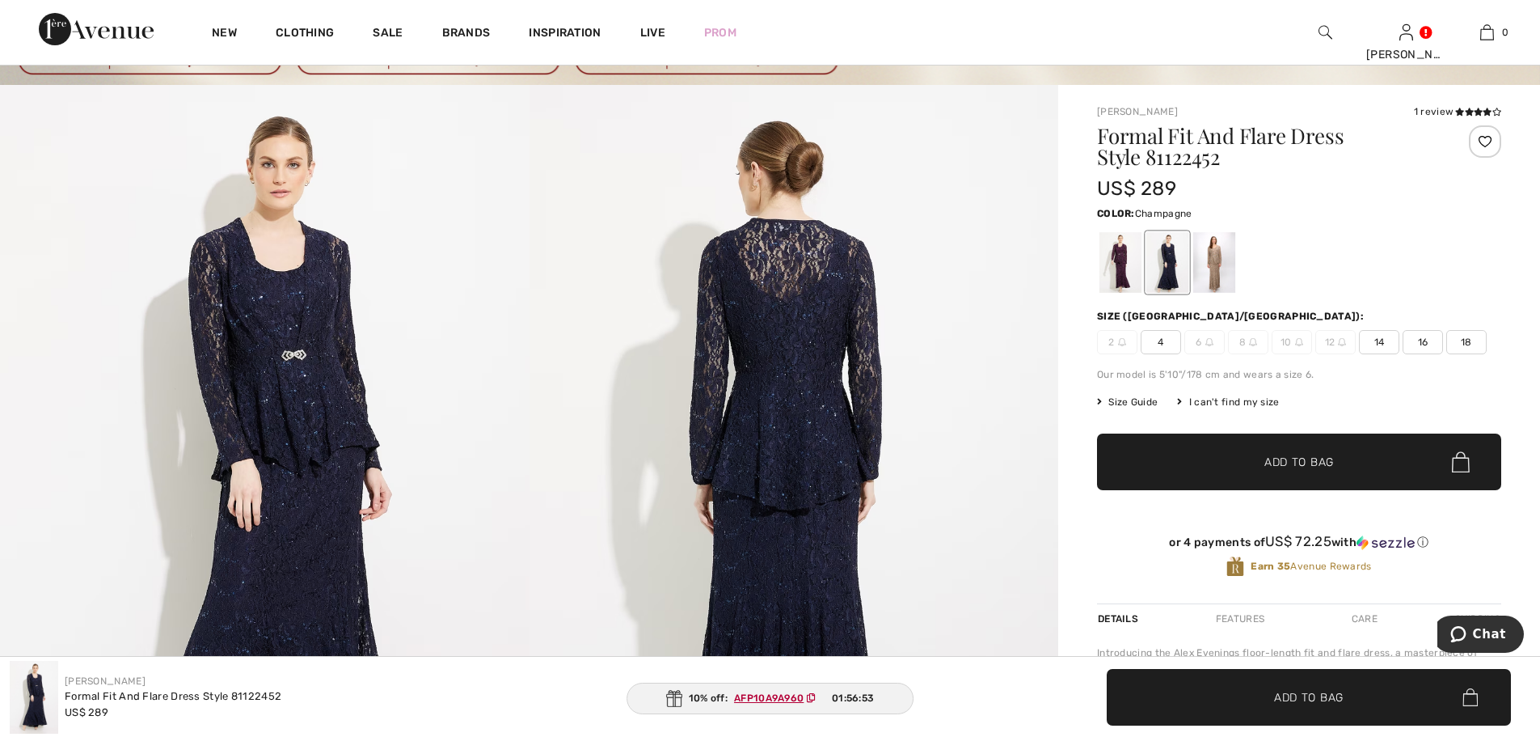
click at [1209, 257] on div at bounding box center [1215, 262] width 42 height 61
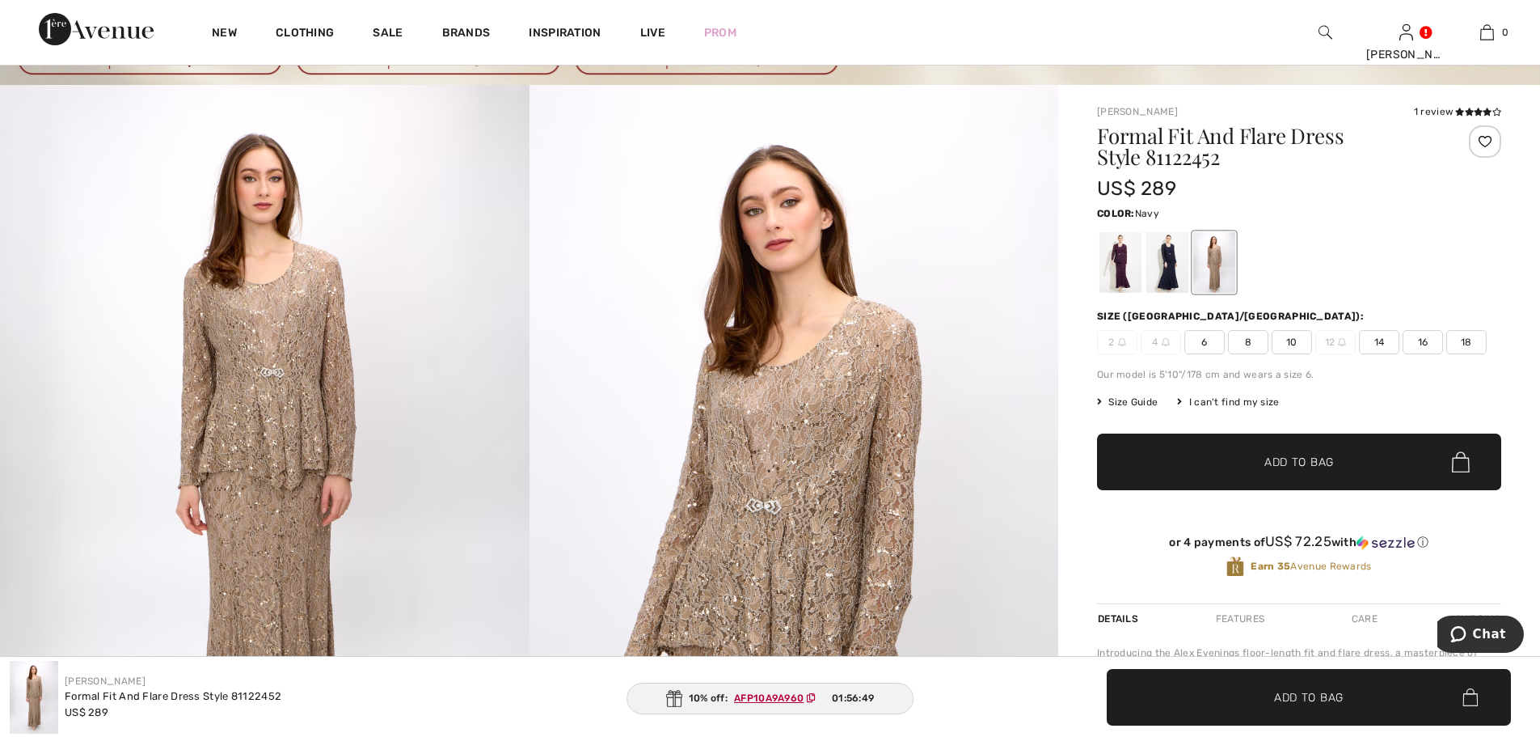
click at [1173, 281] on div at bounding box center [1168, 262] width 42 height 61
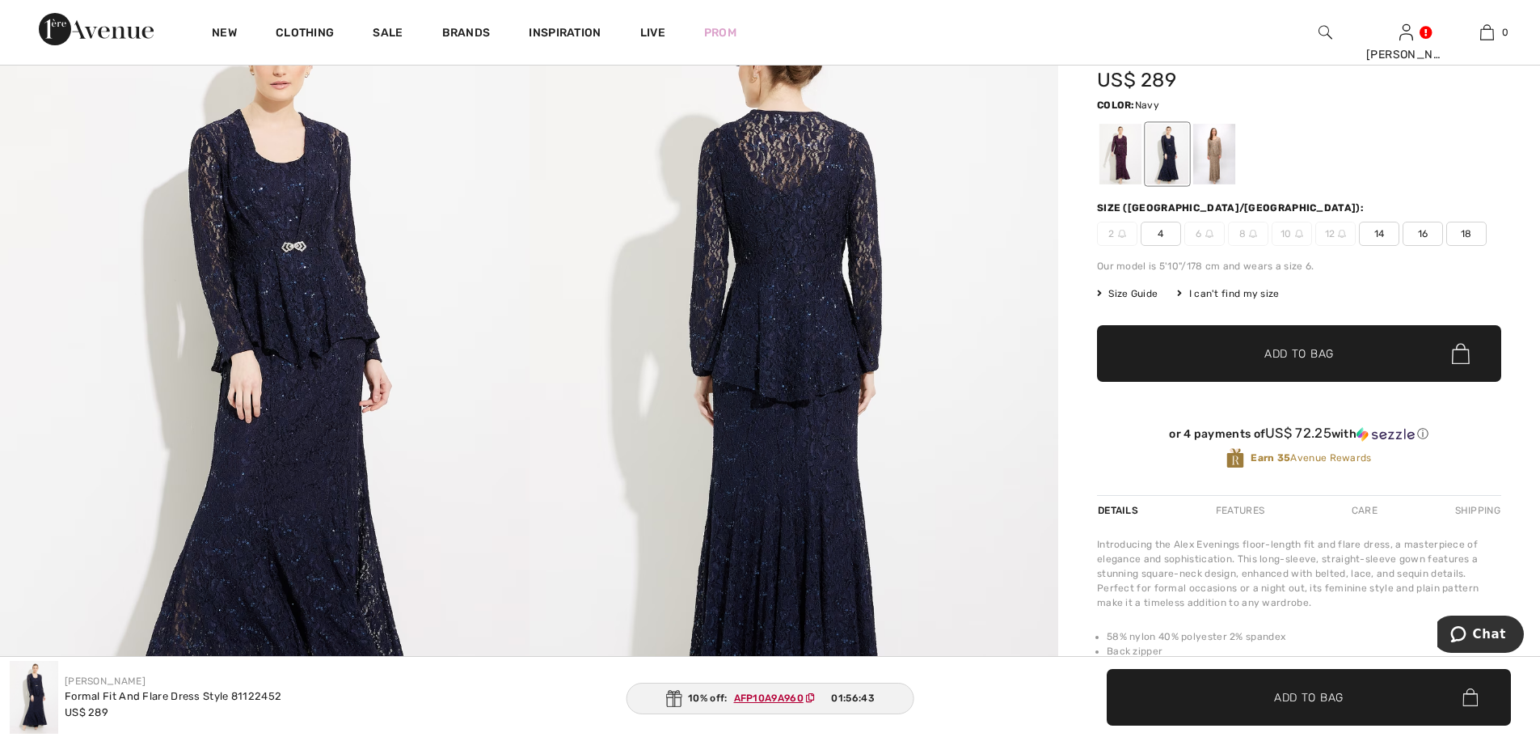
scroll to position [0, 0]
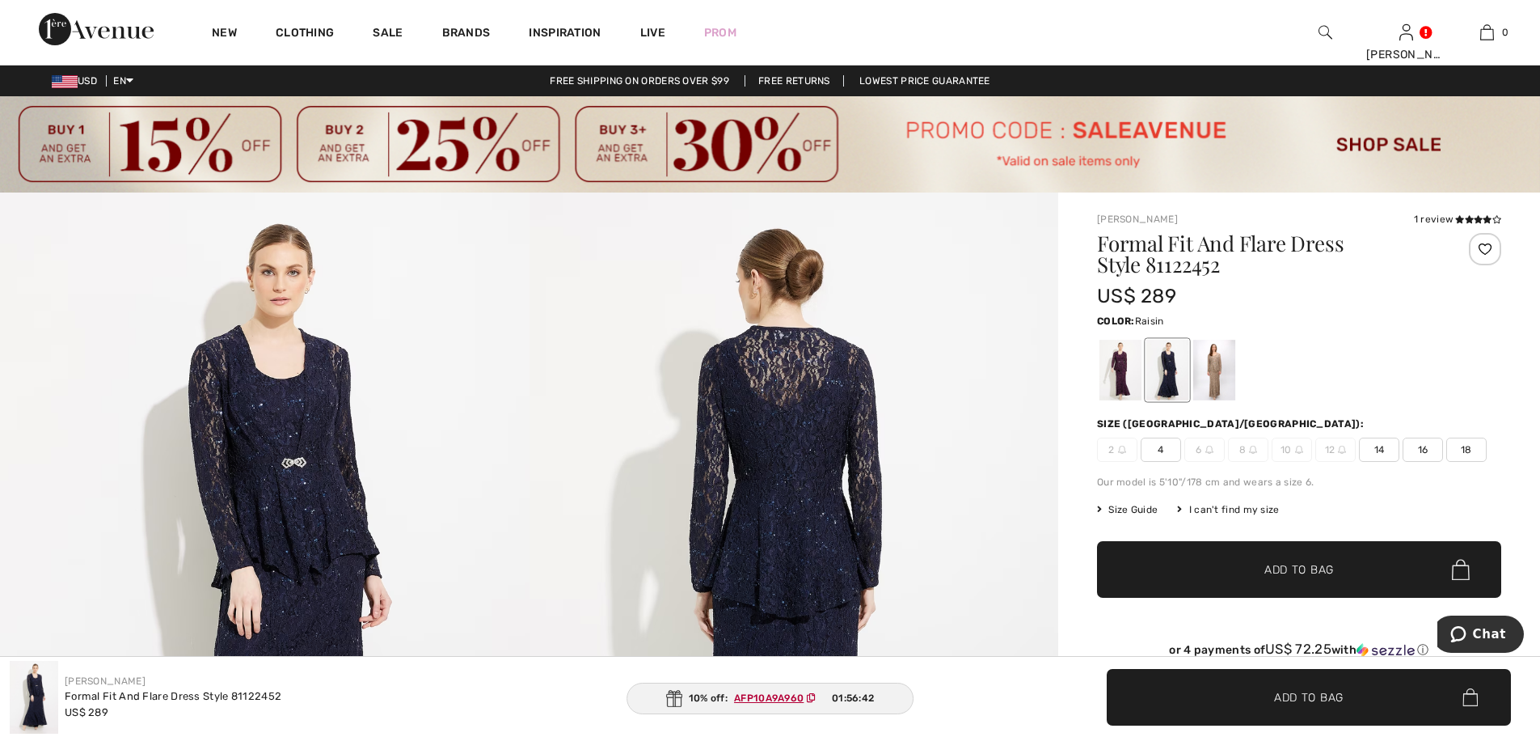
click at [1120, 370] on div at bounding box center [1121, 370] width 42 height 61
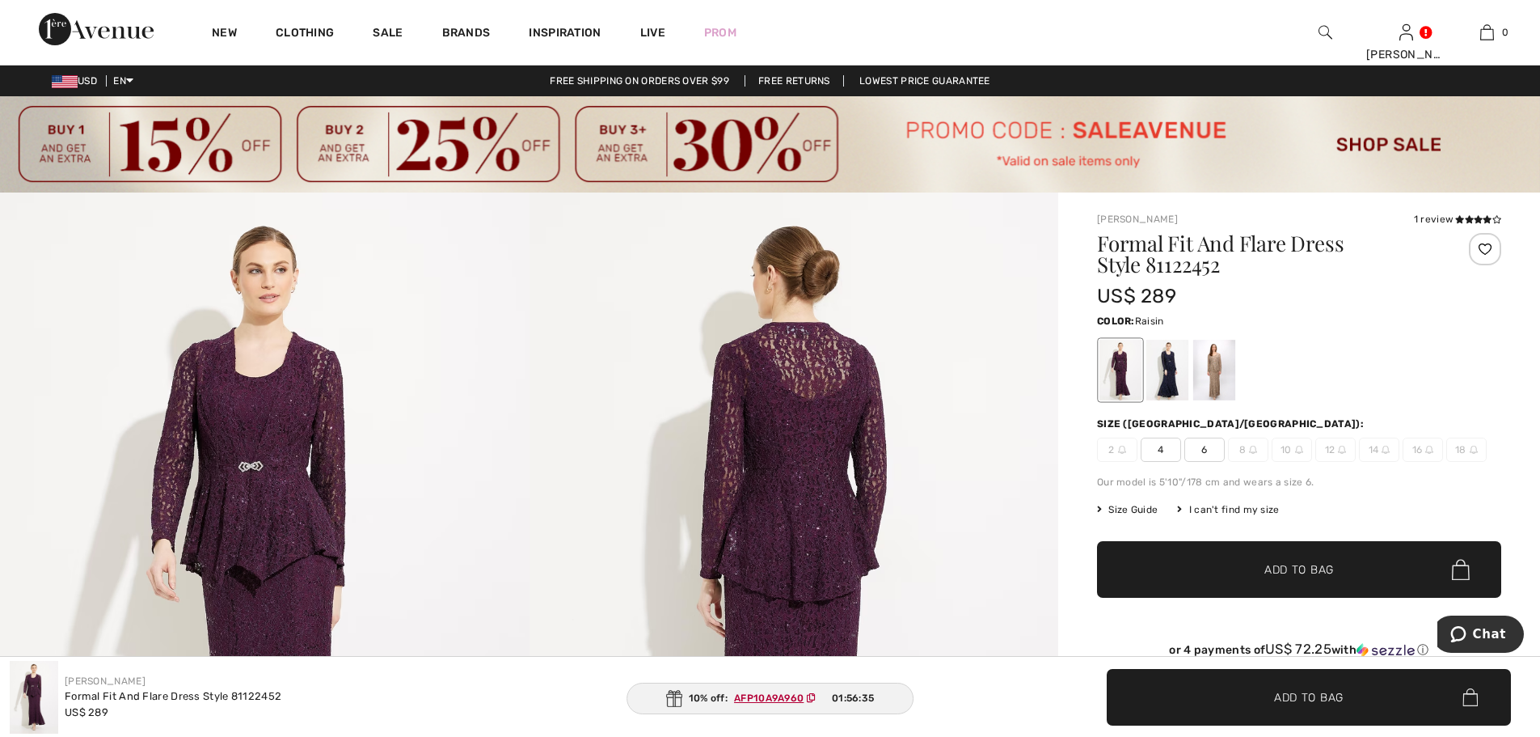
click at [1320, 32] on img at bounding box center [1326, 32] width 14 height 19
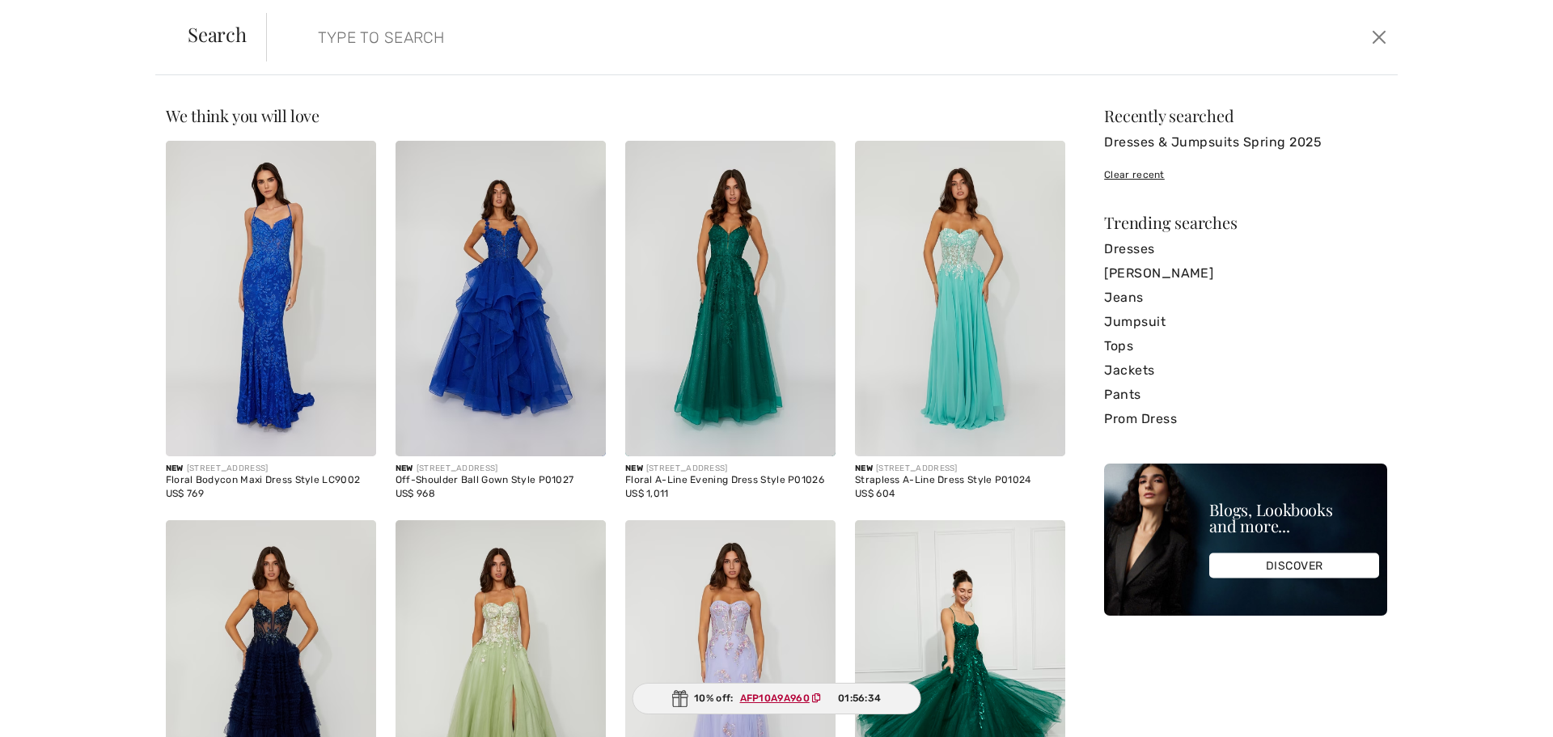
click at [405, 34] on input "search" at bounding box center [704, 37] width 796 height 49
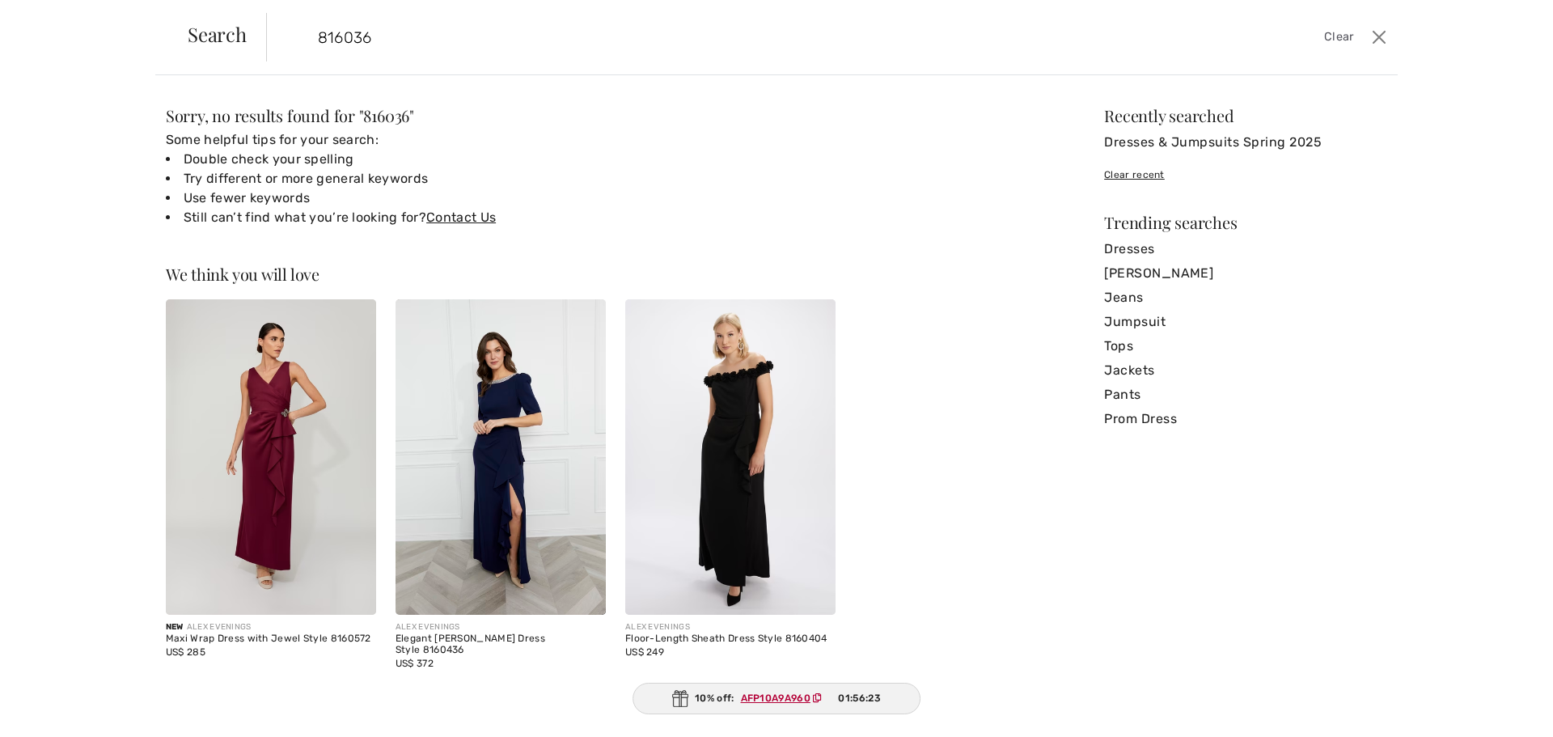
type input "816036"
click at [492, 427] on img at bounding box center [500, 456] width 210 height 315
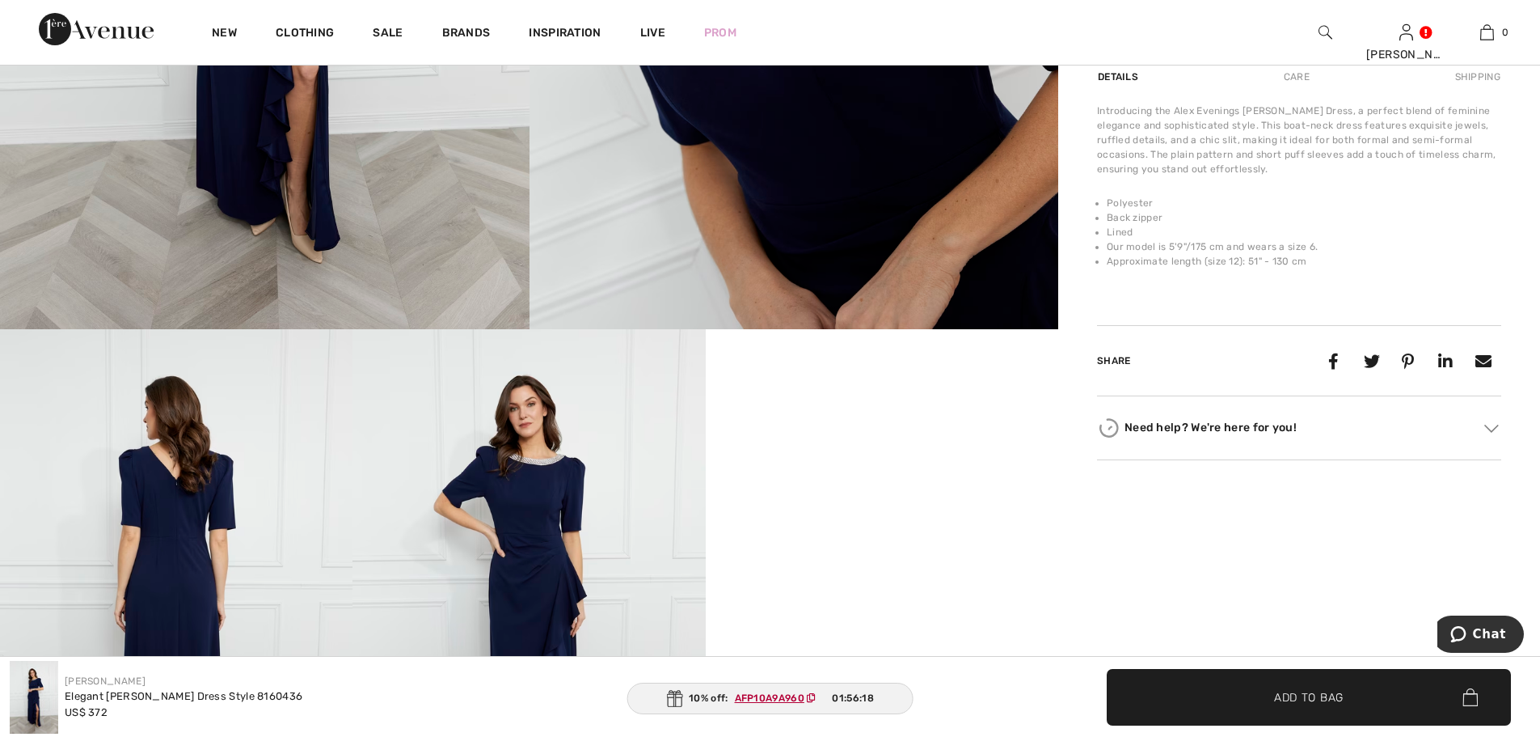
scroll to position [754, 0]
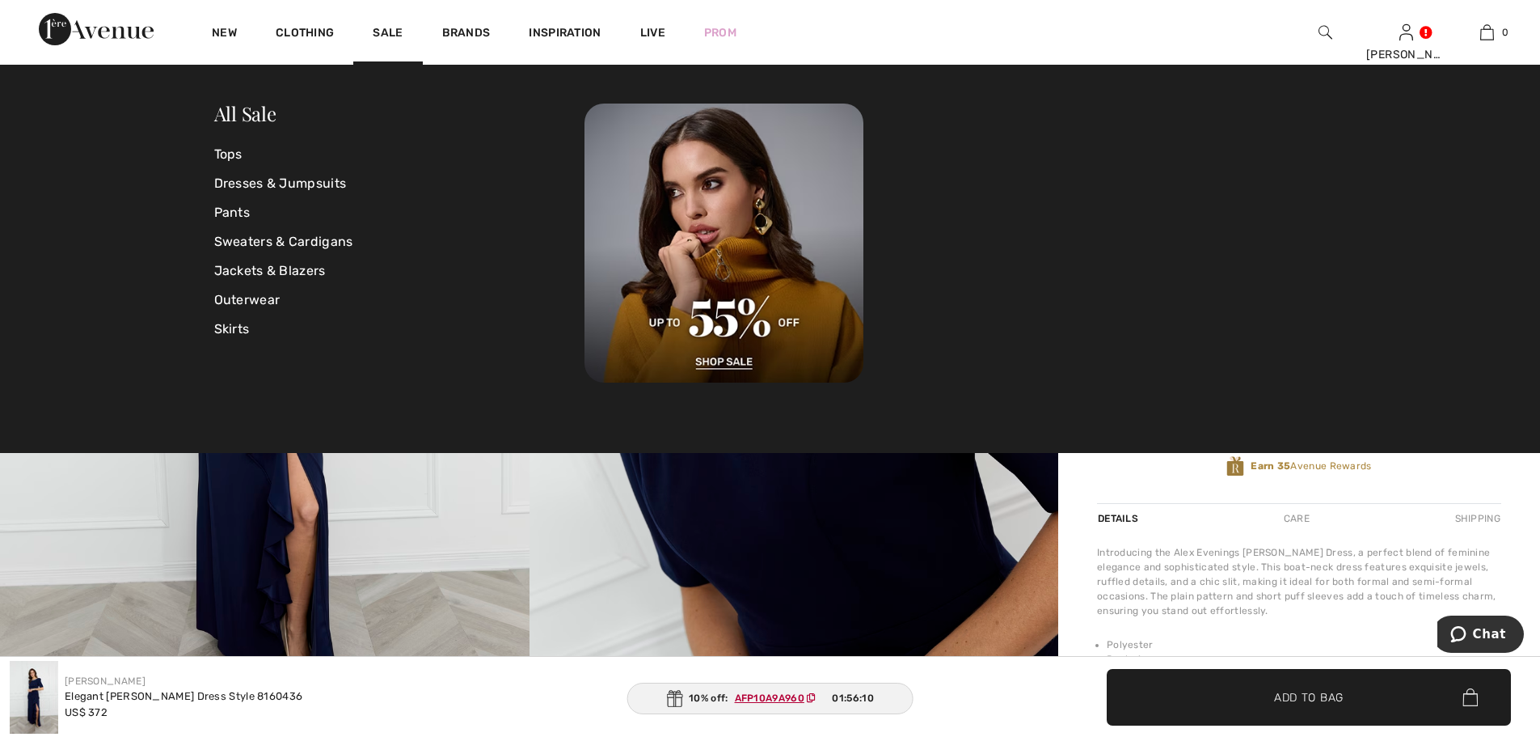
click at [1331, 29] on img at bounding box center [1326, 32] width 14 height 19
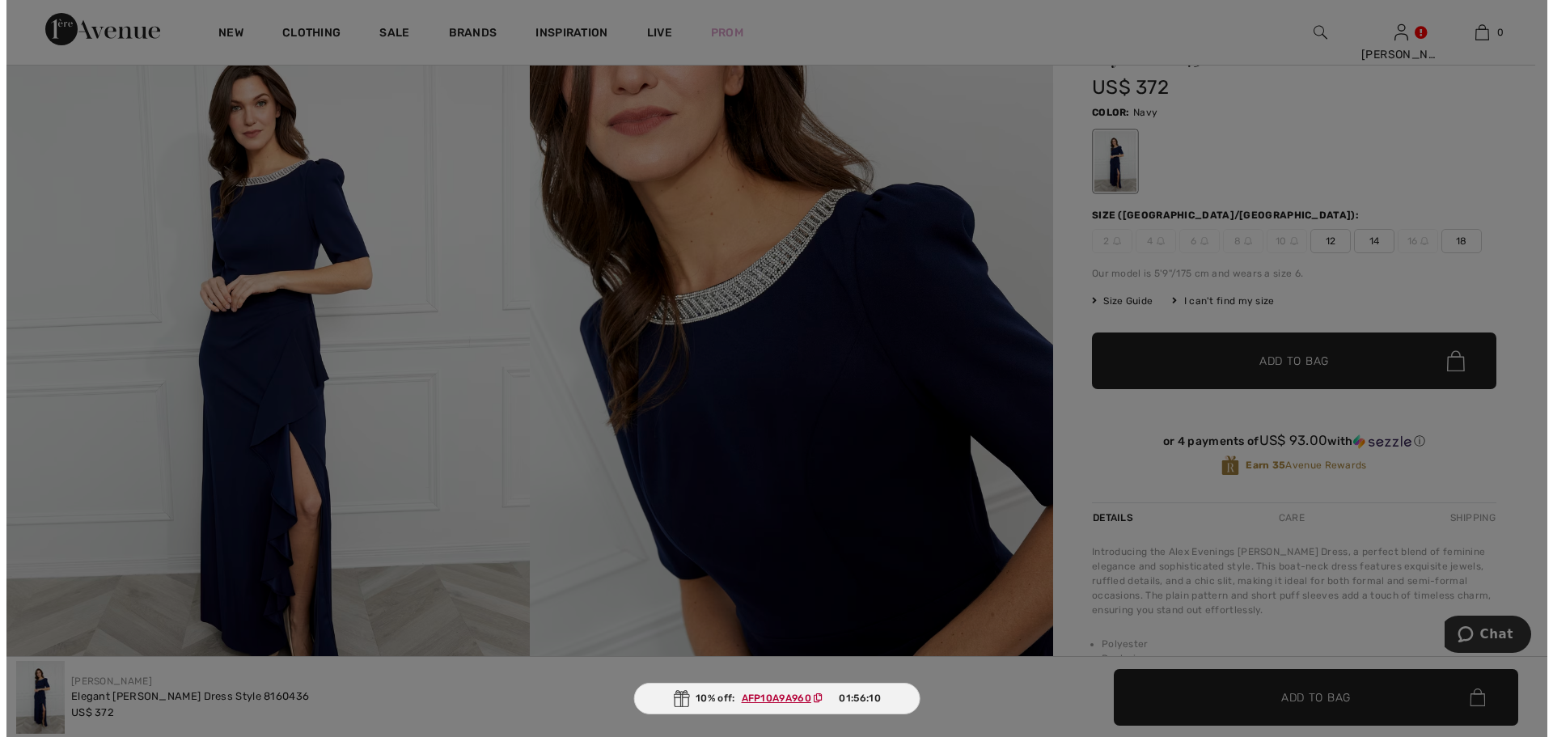
scroll to position [217, 0]
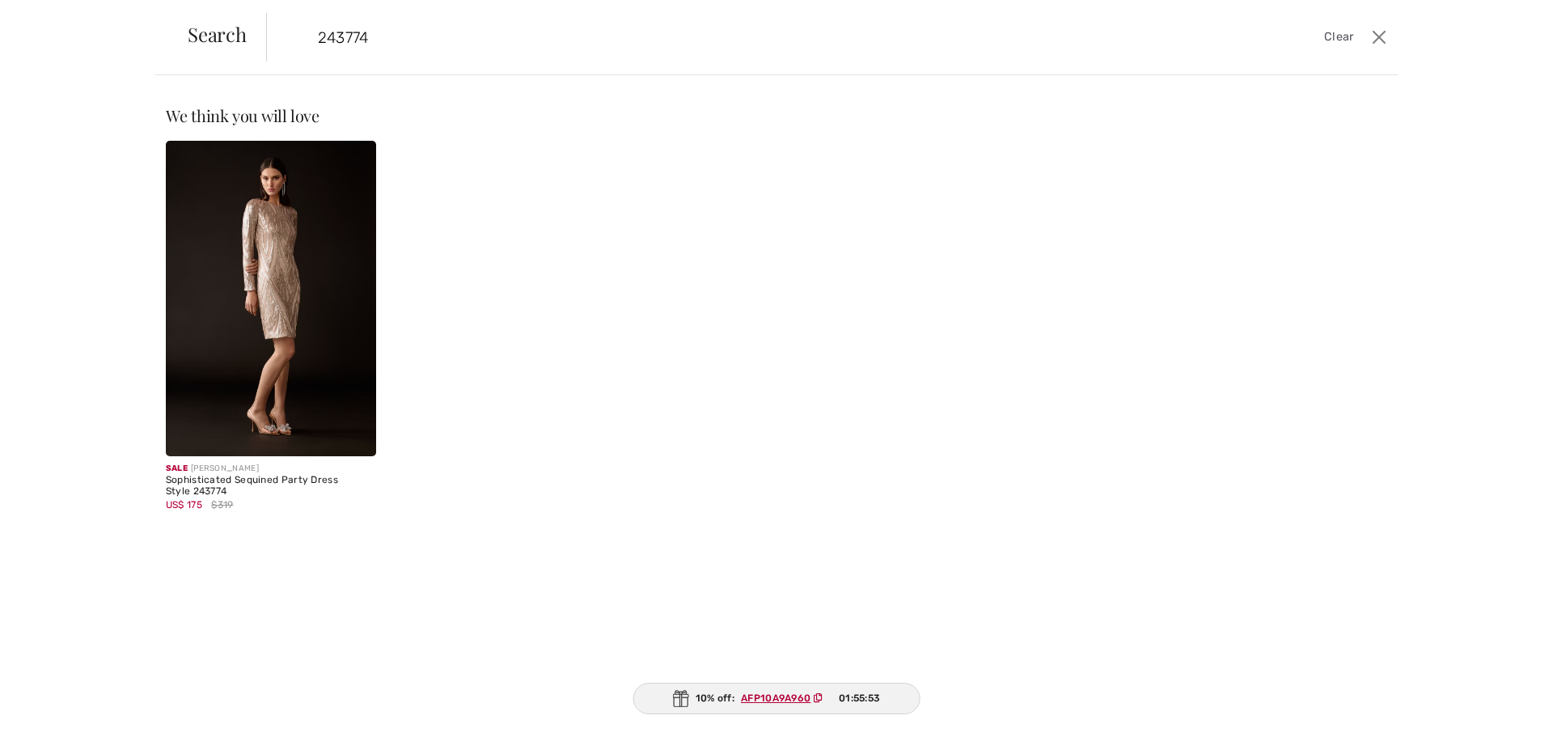
type input "243774"
click at [294, 289] on img at bounding box center [271, 298] width 210 height 315
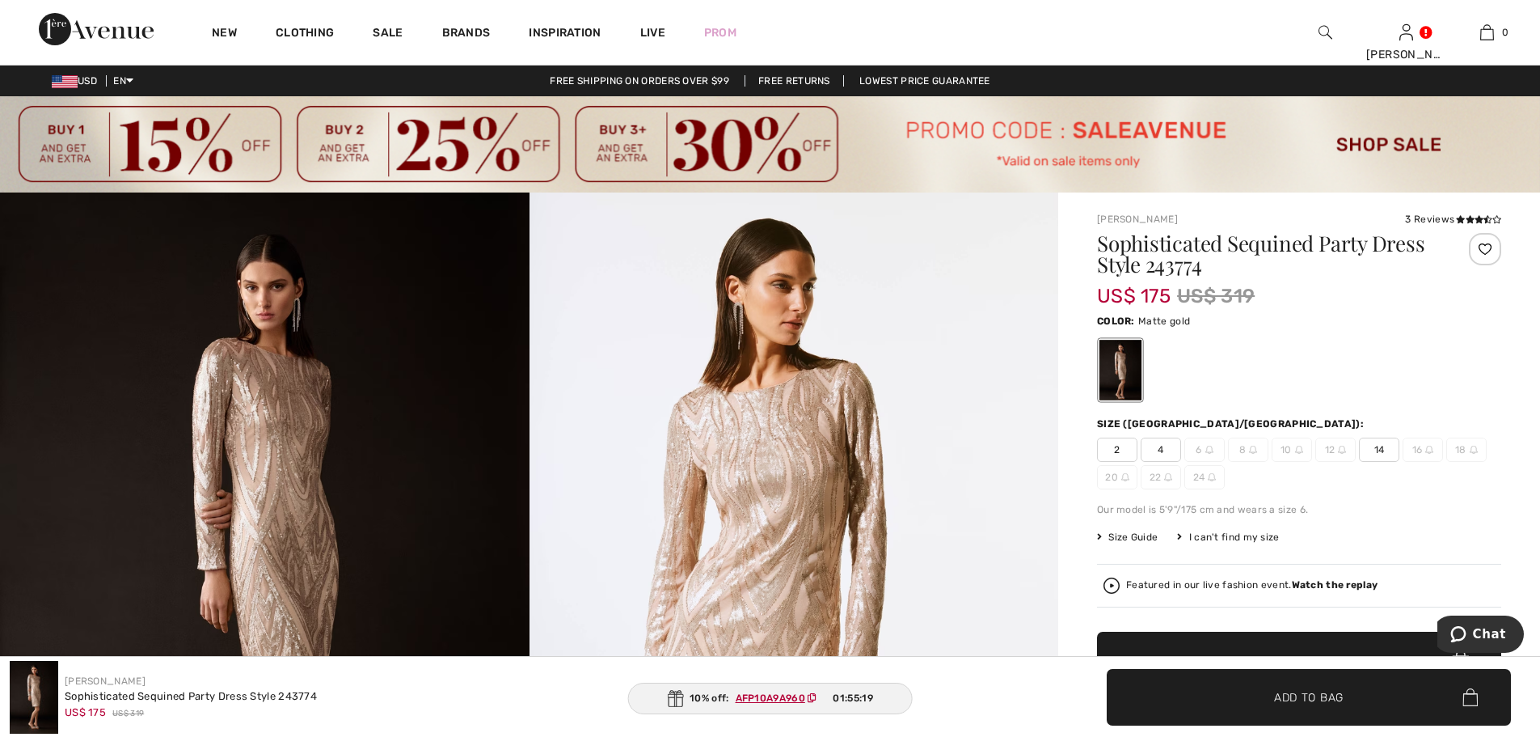
click at [1327, 30] on img at bounding box center [1326, 32] width 14 height 19
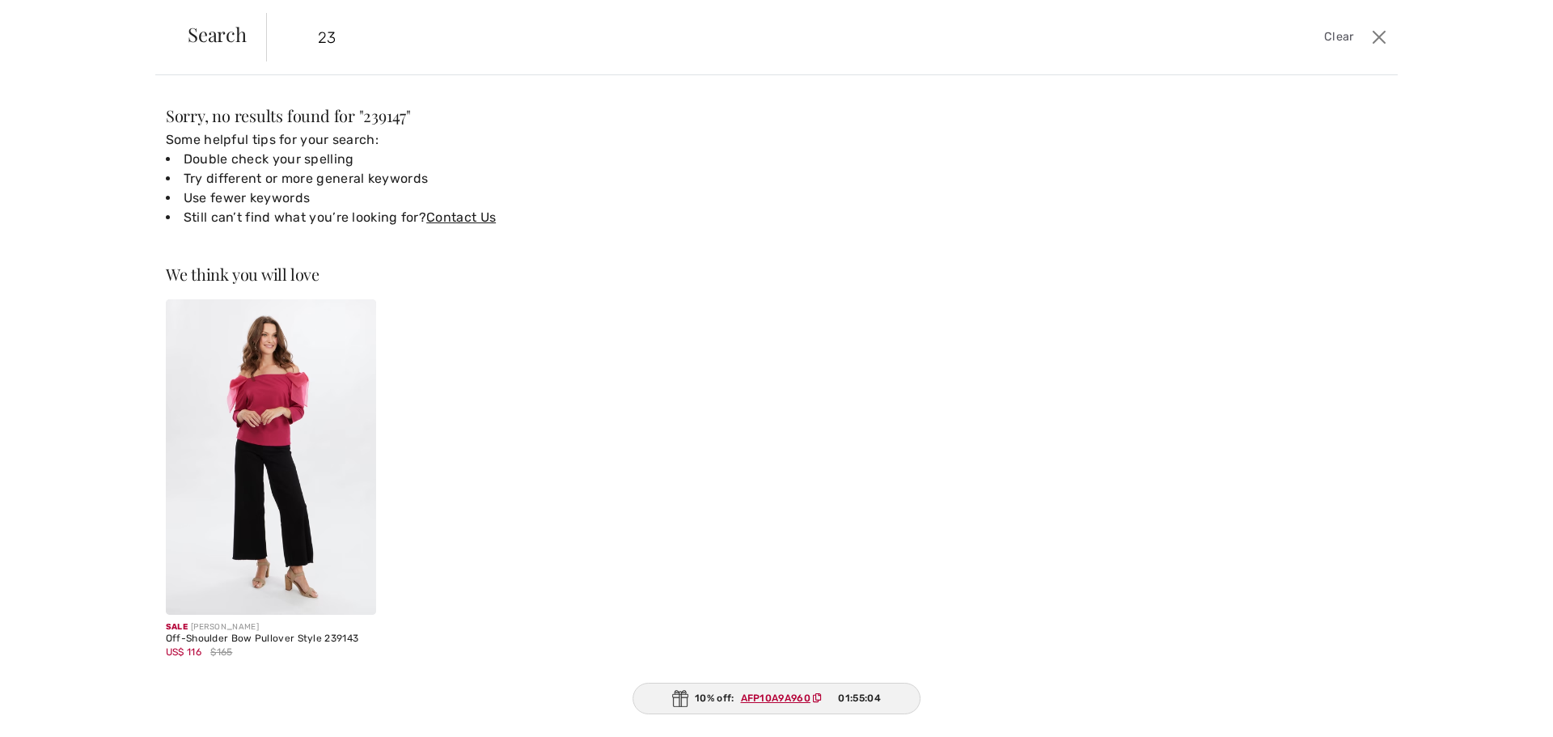
type input "2"
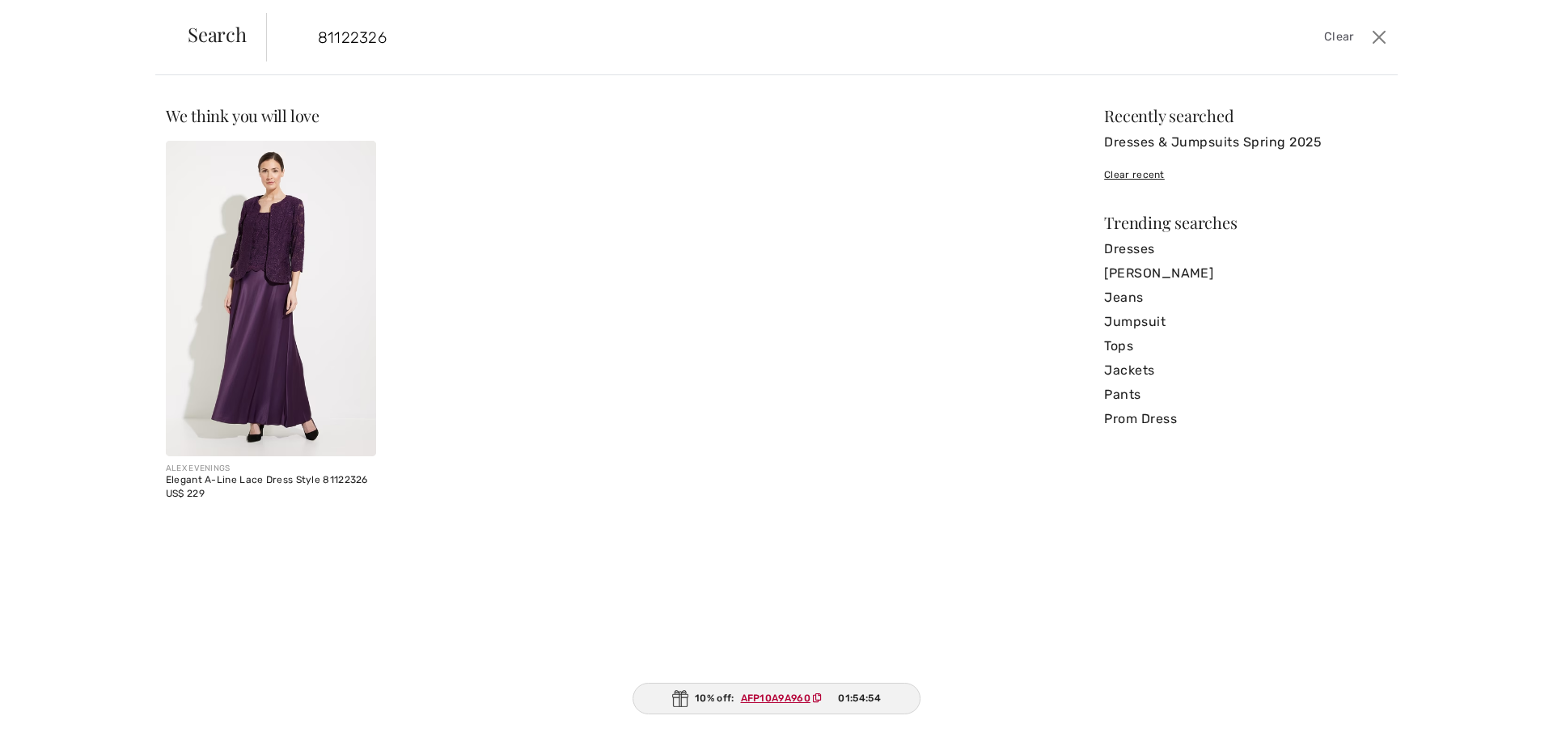
type input "81122326"
click at [256, 311] on img at bounding box center [271, 298] width 210 height 315
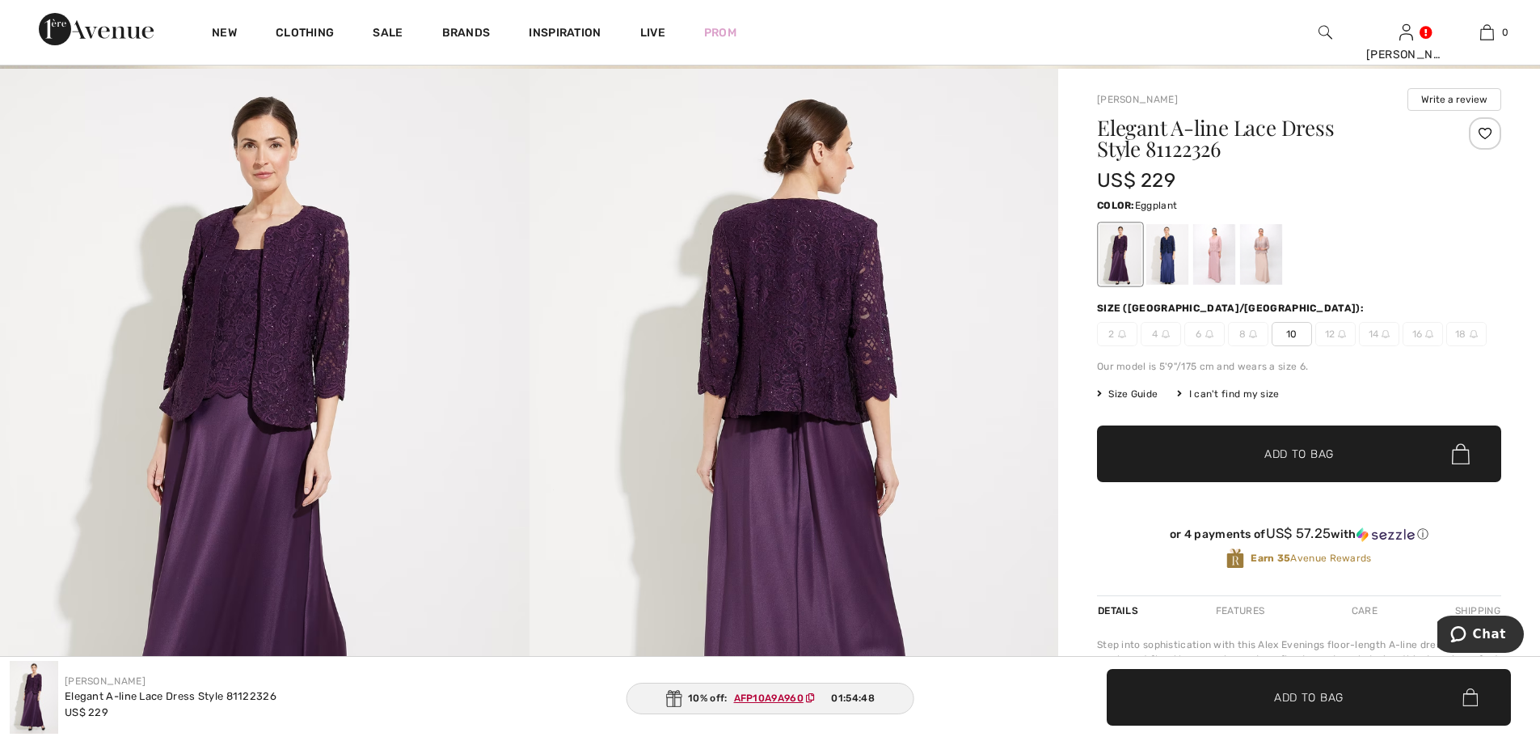
scroll to position [108, 0]
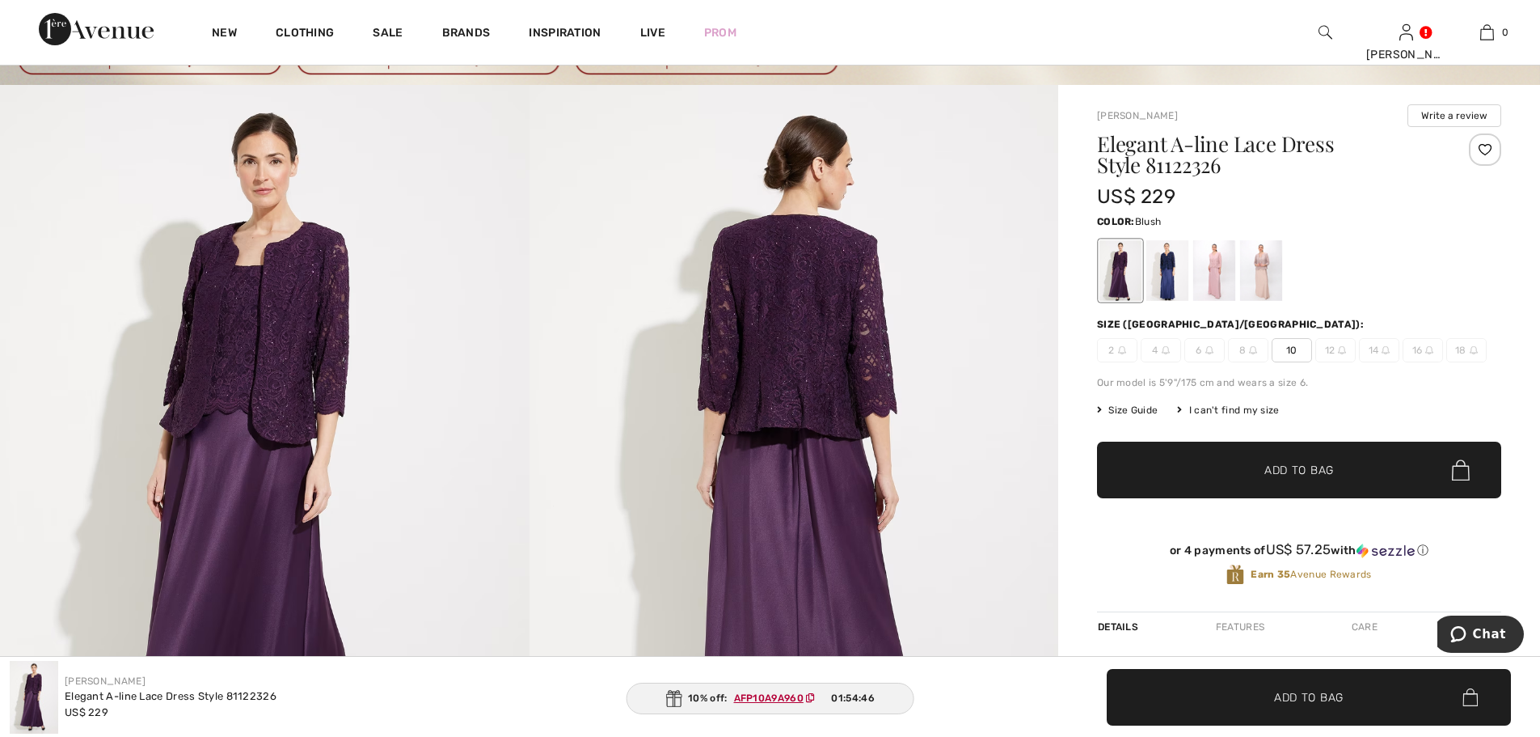
click at [1220, 281] on div at bounding box center [1215, 270] width 42 height 61
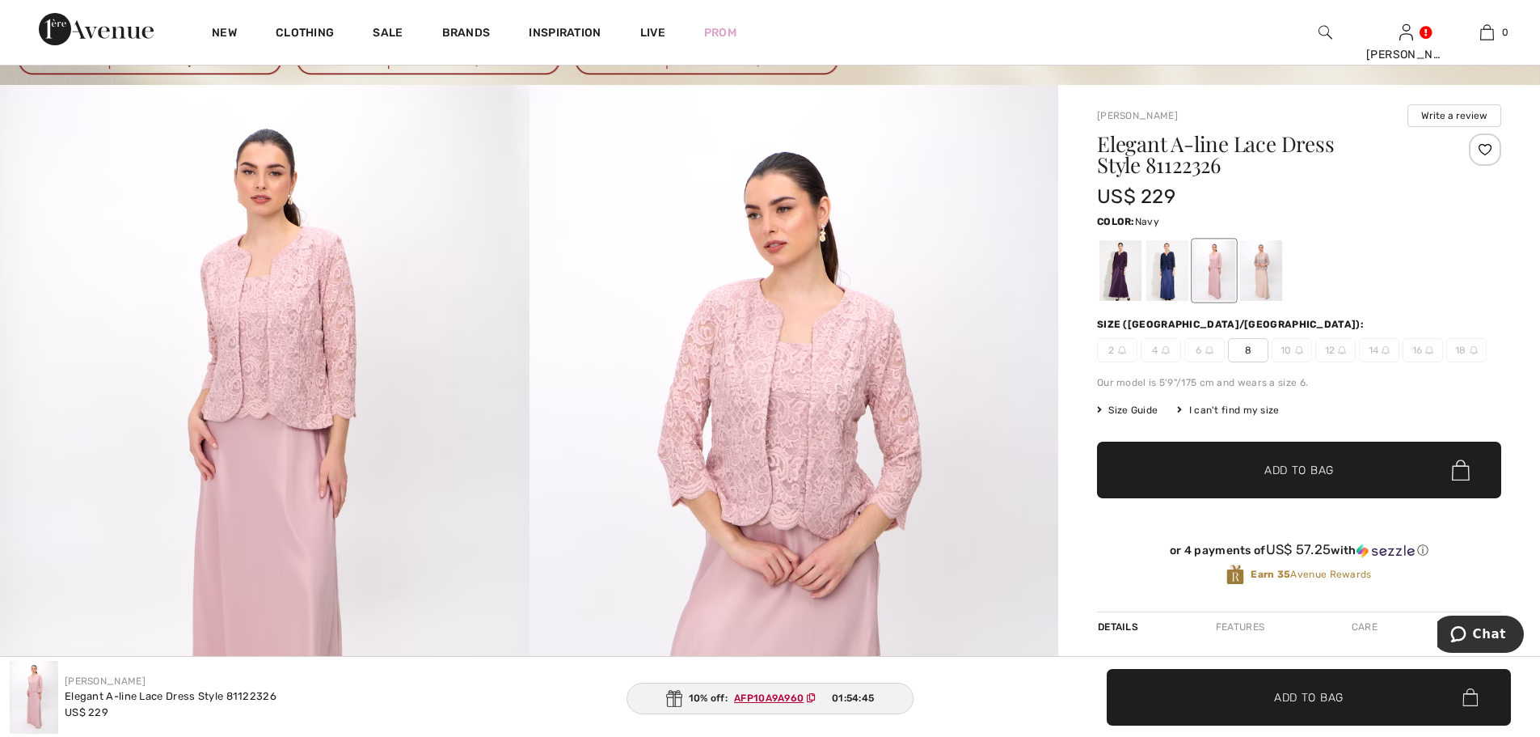
click at [1168, 280] on div at bounding box center [1168, 270] width 42 height 61
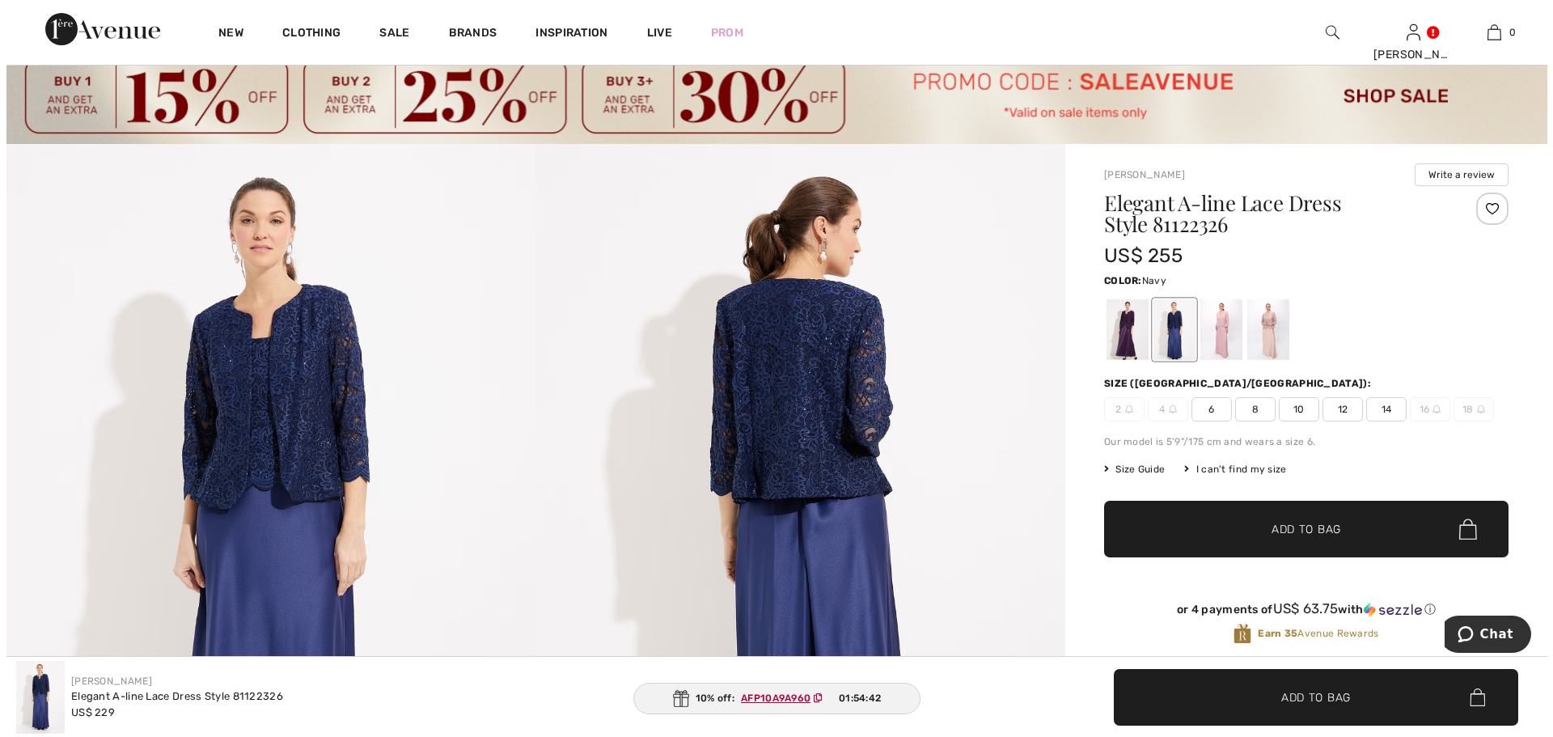
scroll to position [0, 0]
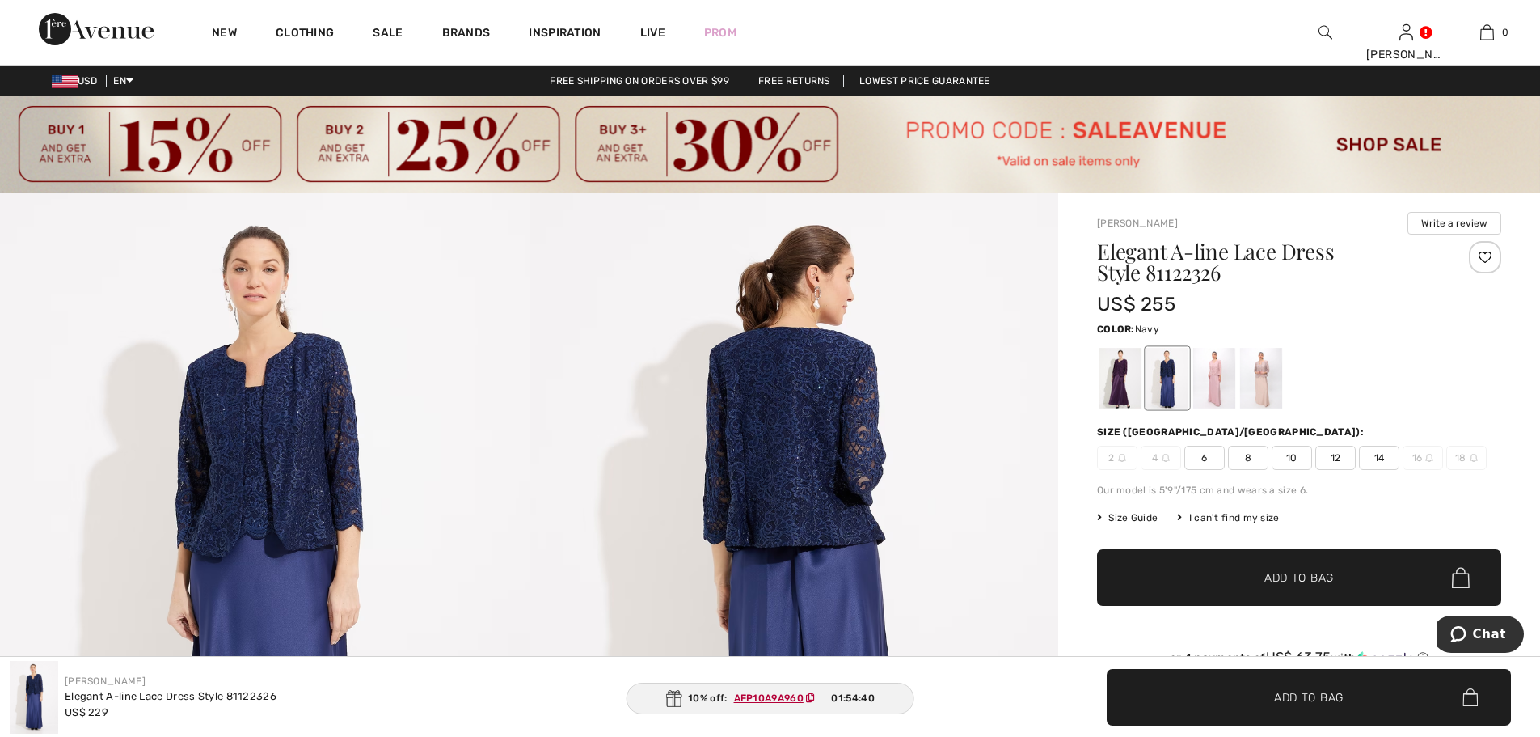
click at [1325, 29] on img at bounding box center [1326, 32] width 14 height 19
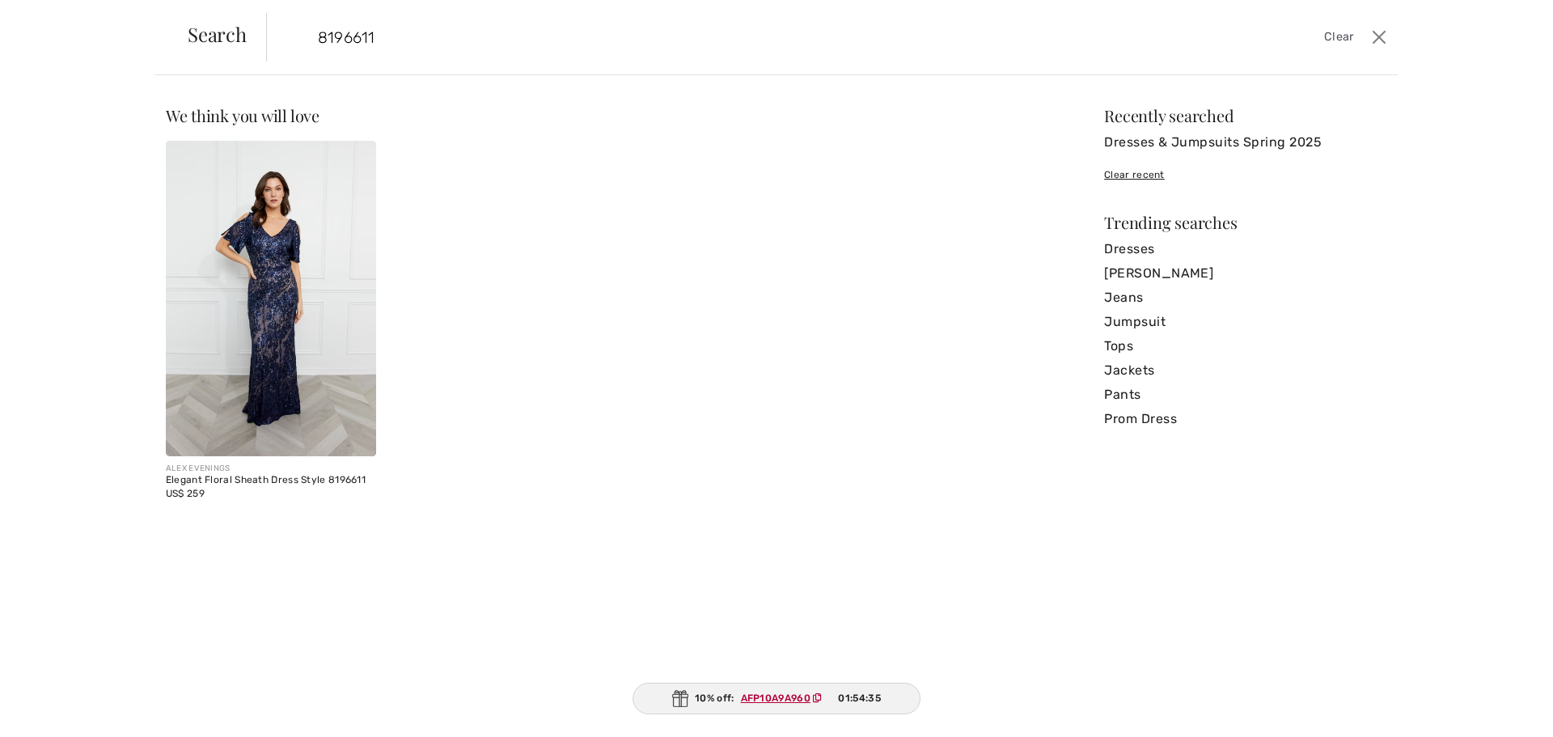
type input "8196611"
click at [283, 294] on img at bounding box center [271, 298] width 210 height 315
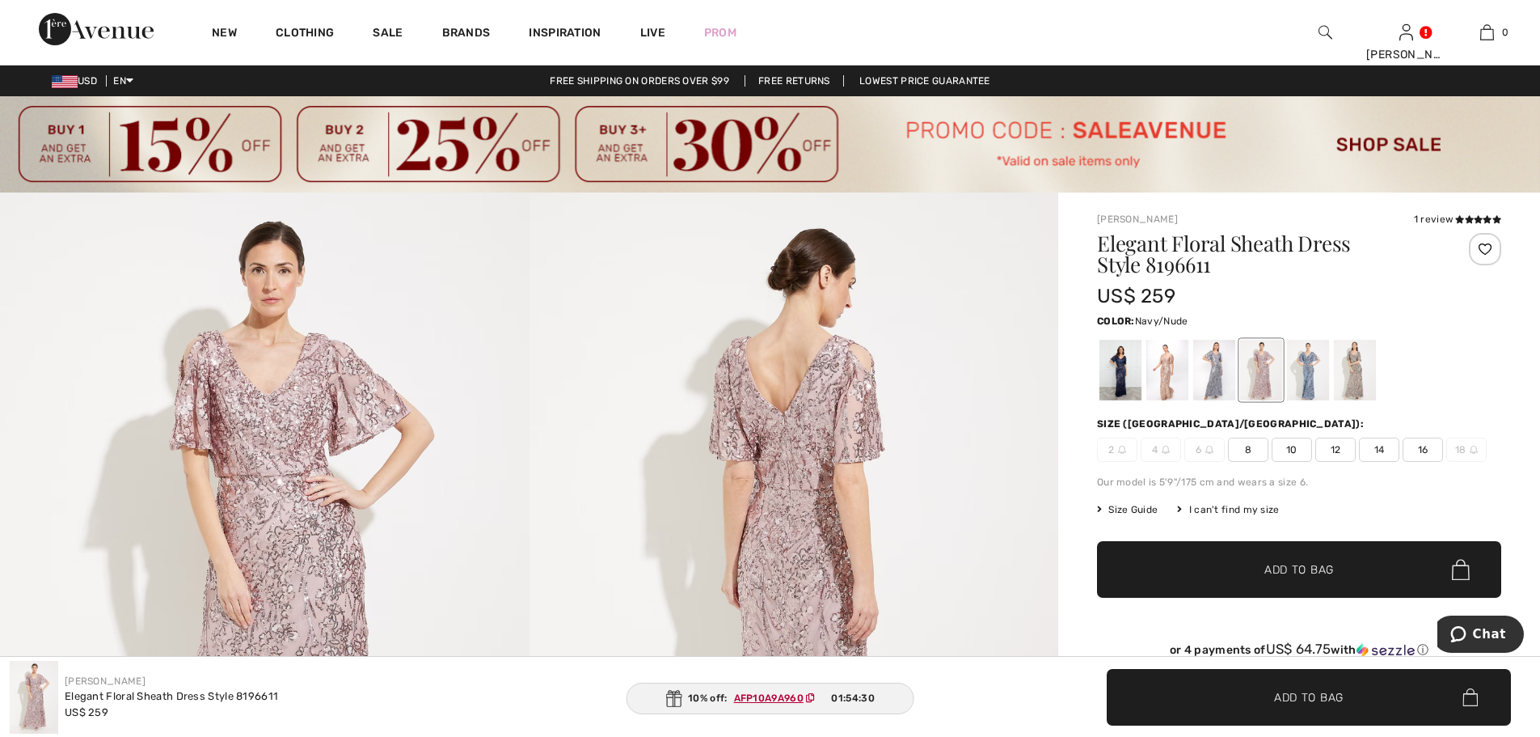
click at [1123, 367] on div at bounding box center [1121, 370] width 42 height 61
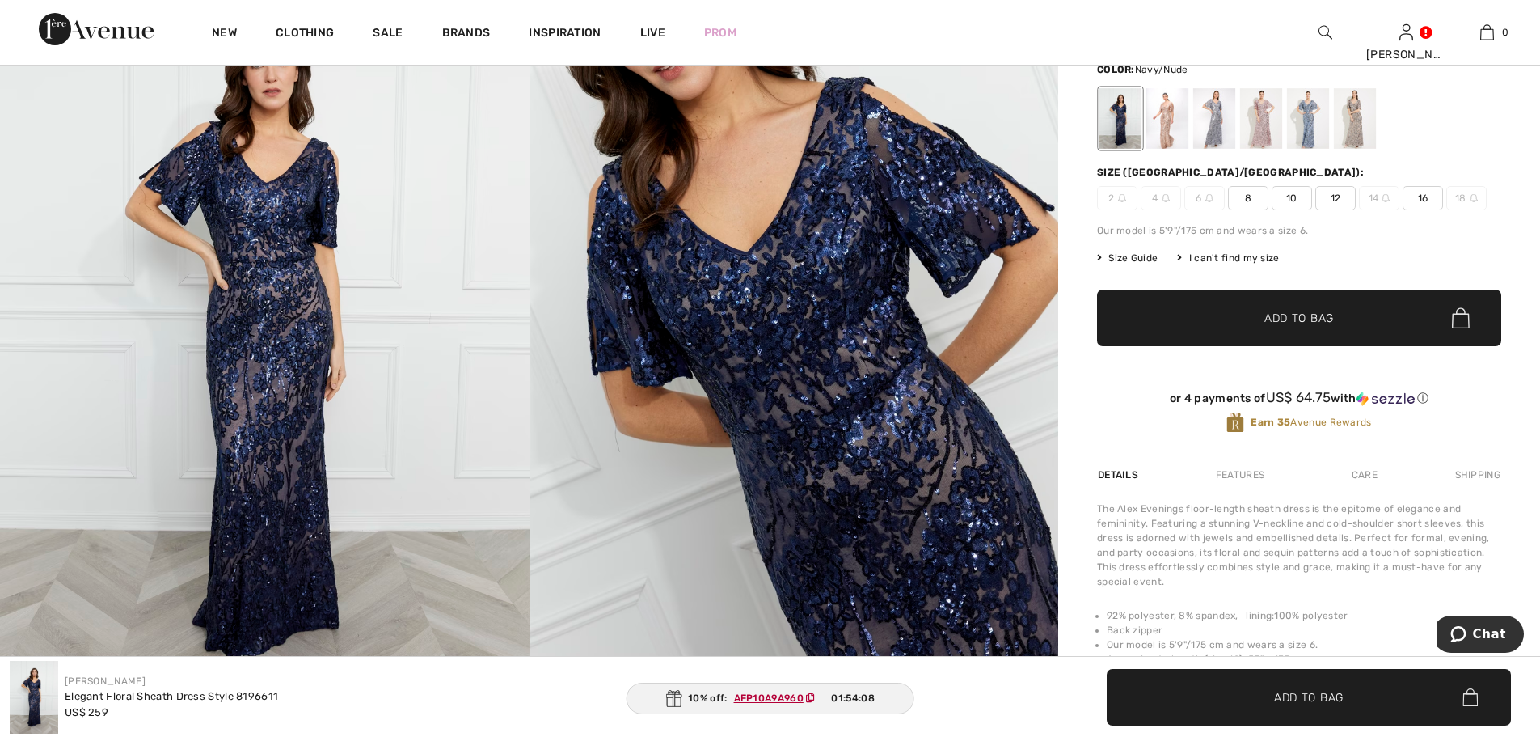
scroll to position [216, 0]
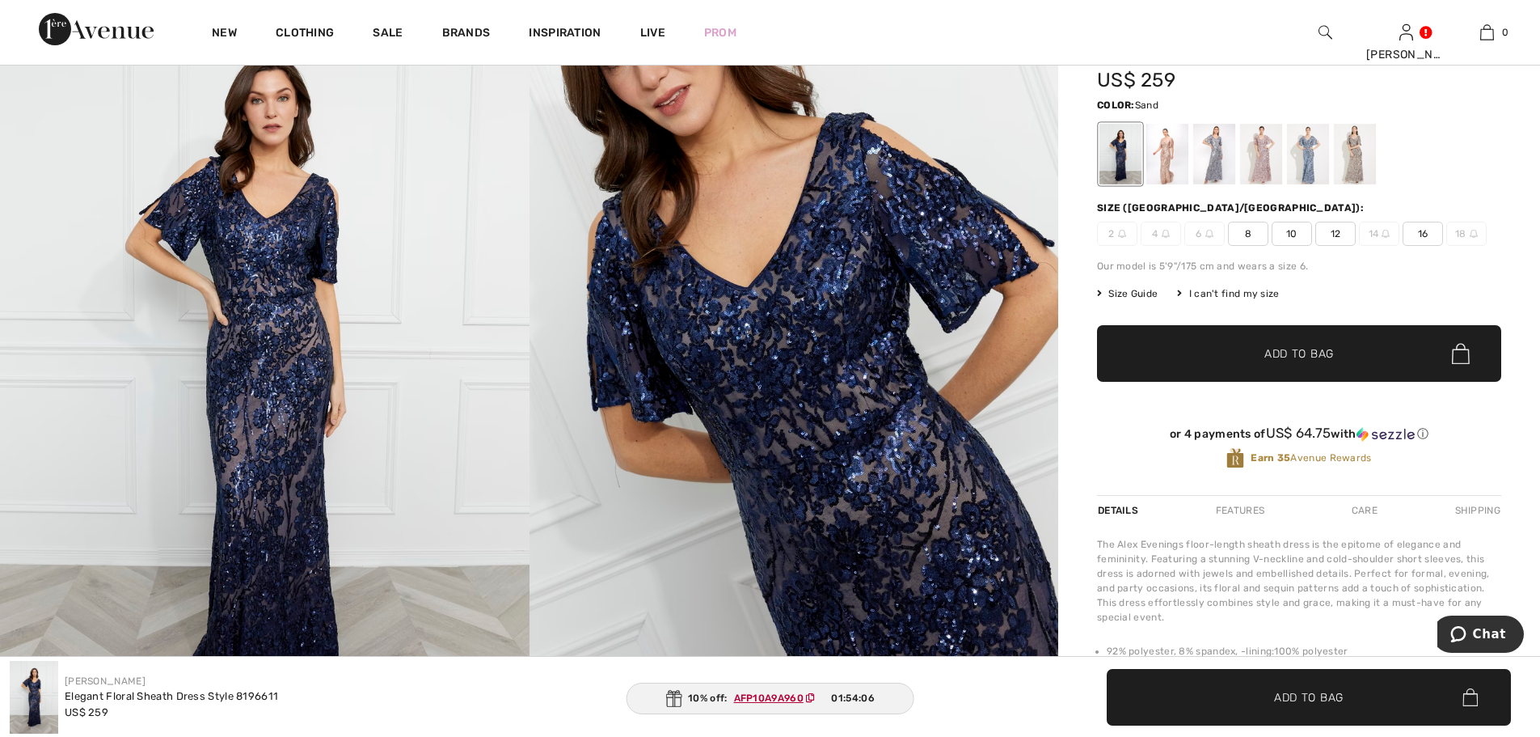
click at [1160, 160] on div at bounding box center [1168, 154] width 42 height 61
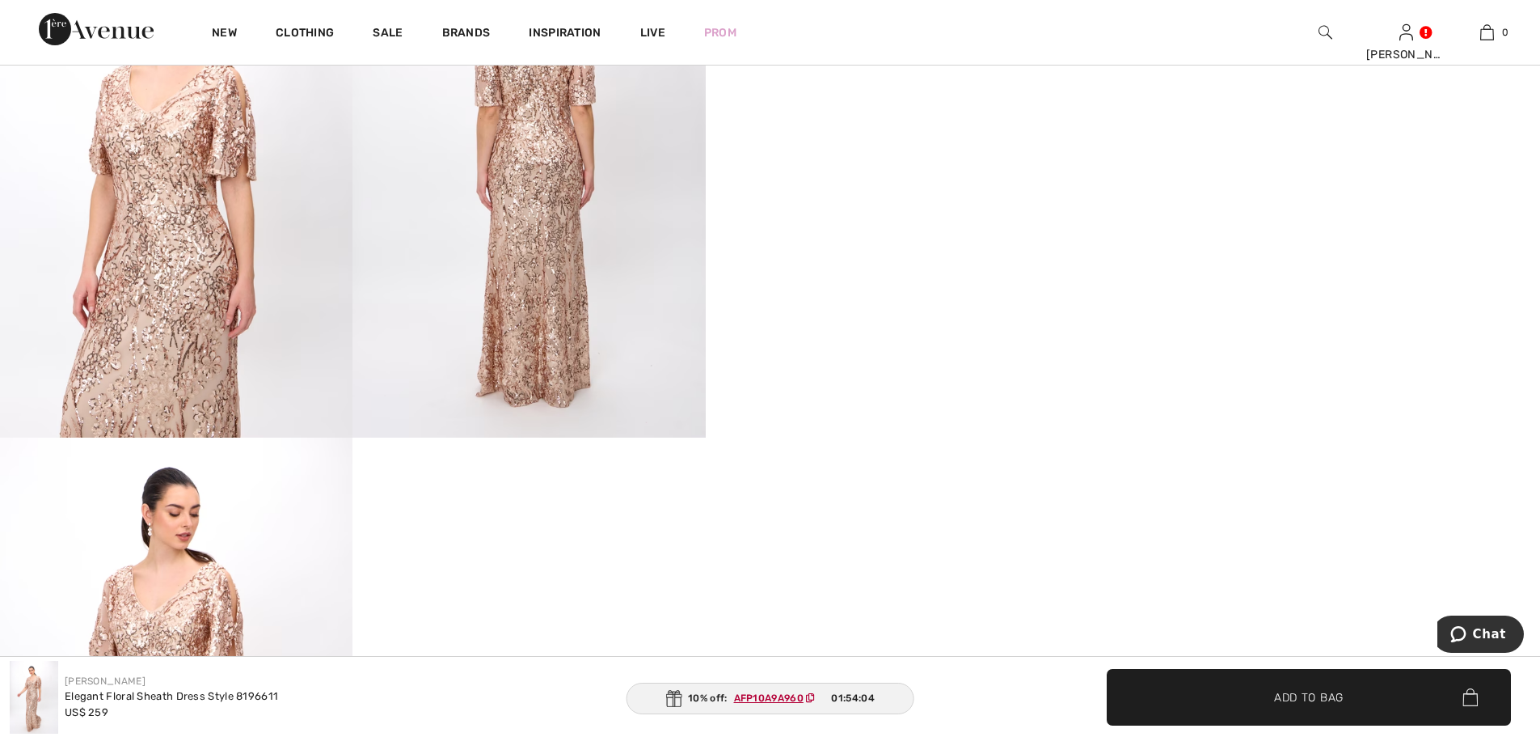
scroll to position [863, 0]
